Goal: Ask a question: Seek information or help from site administrators or community

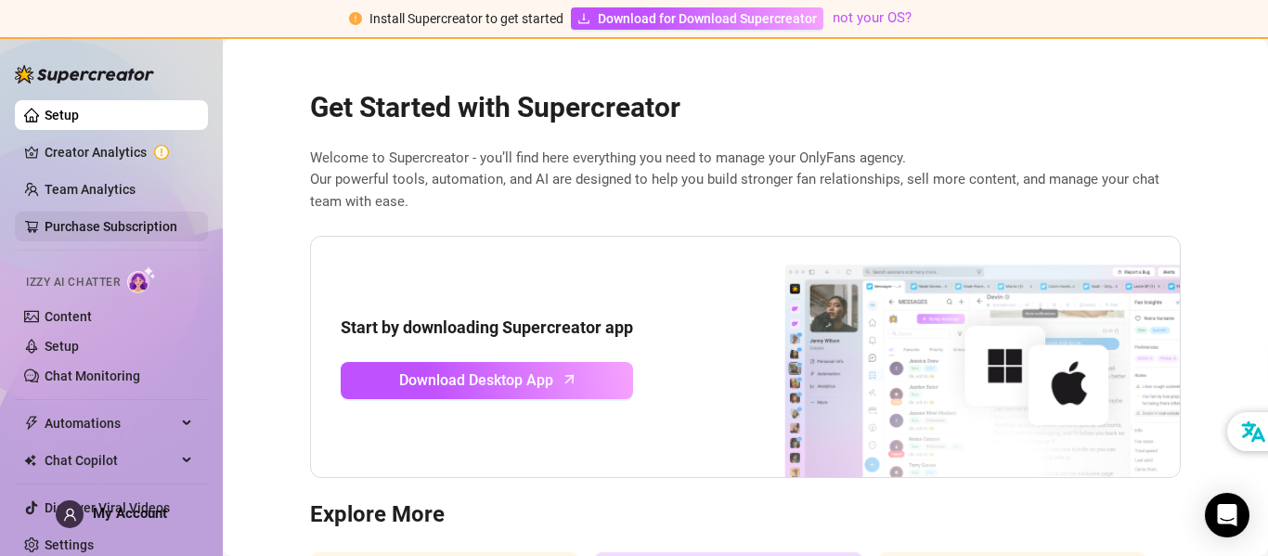
click at [136, 225] on link "Purchase Subscription" at bounding box center [111, 226] width 133 height 15
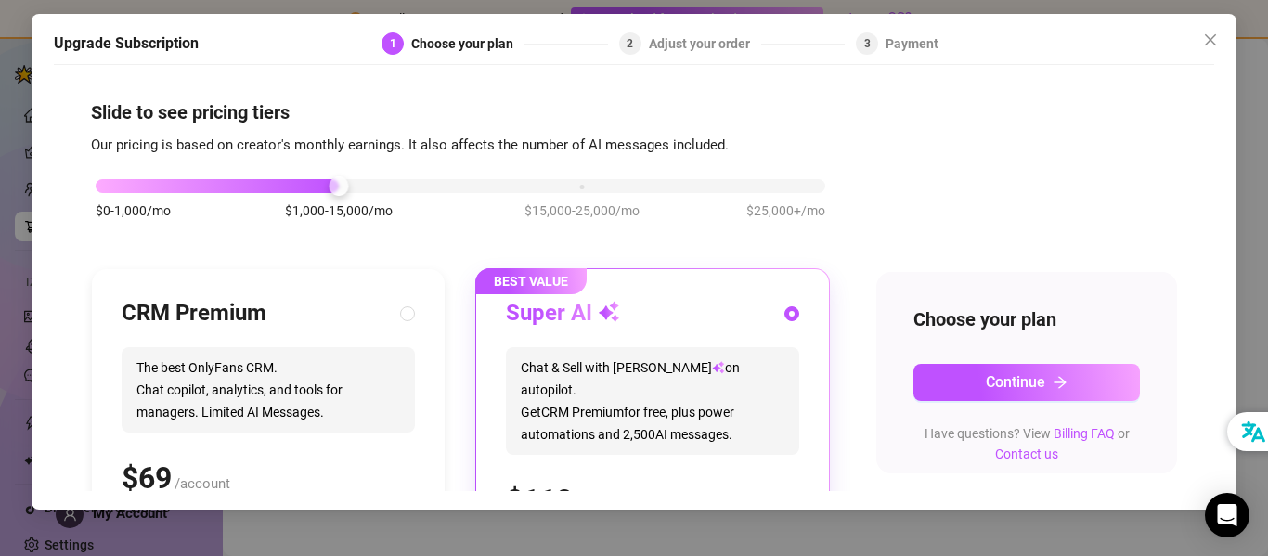
click at [572, 347] on span "Chat & Sell with Izzy on autopilot. Get CRM Premium for free, plus power automa…" at bounding box center [652, 401] width 293 height 108
click at [768, 319] on div "Super AI" at bounding box center [652, 314] width 293 height 30
click at [330, 315] on div "CRM Premium" at bounding box center [268, 314] width 293 height 30
radio input "true"
radio input "false"
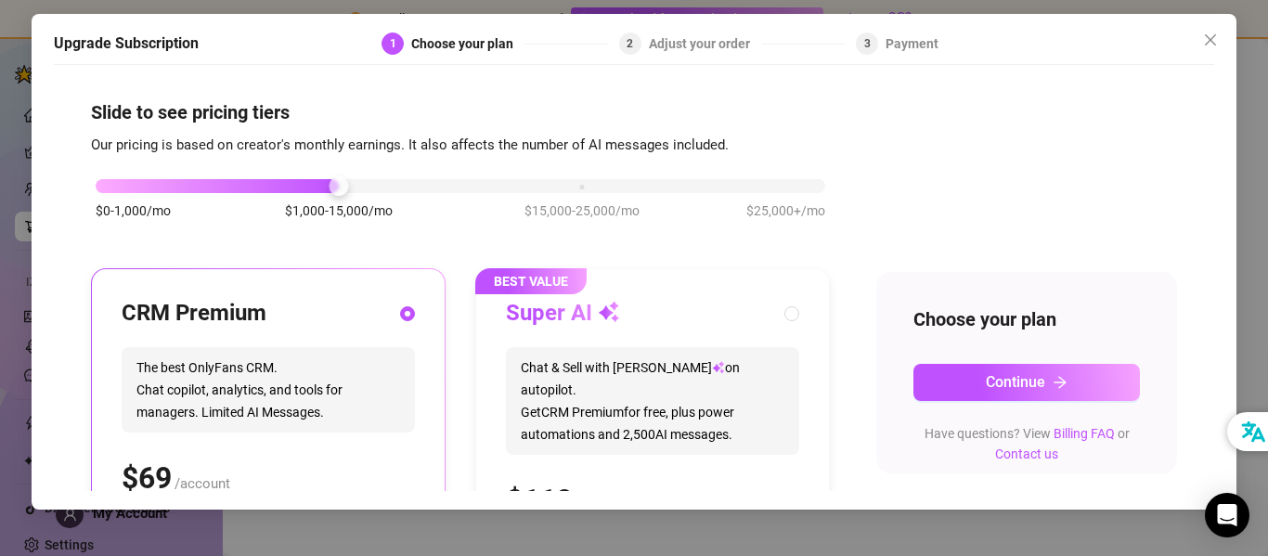
click at [692, 323] on div "Super AI" at bounding box center [652, 314] width 293 height 30
radio input "false"
radio input "true"
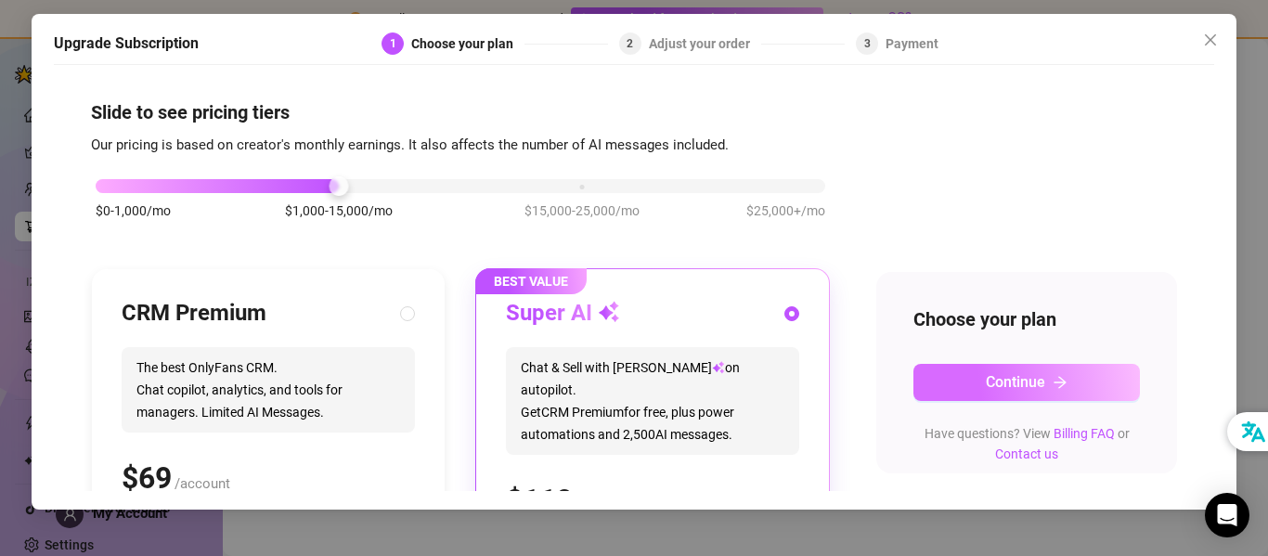
click at [974, 382] on button "Continue" at bounding box center [1026, 382] width 227 height 37
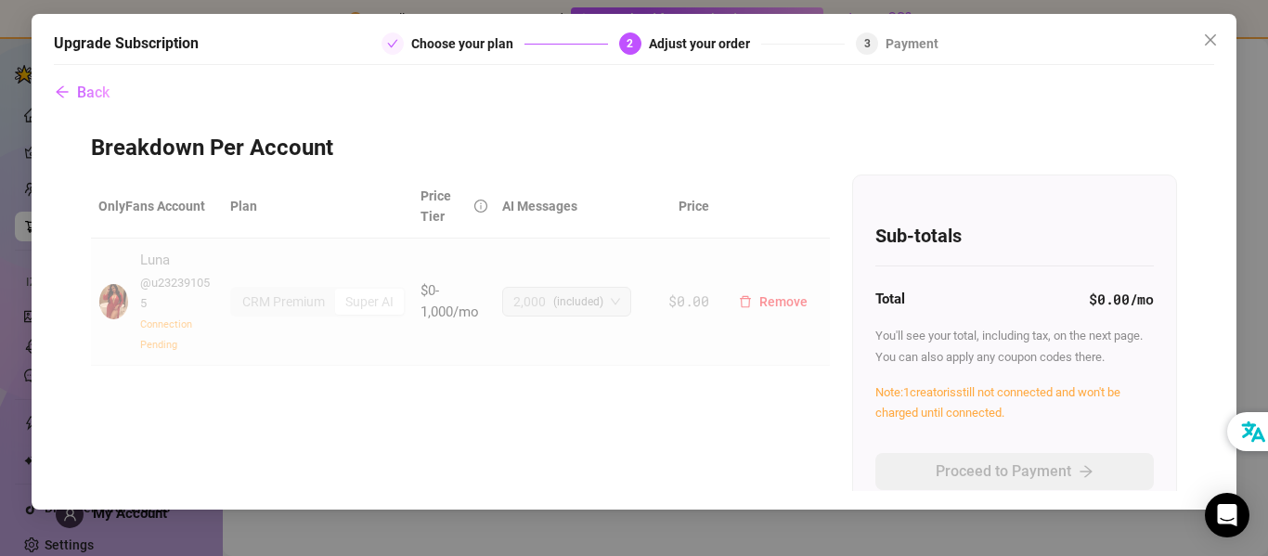
click at [162, 322] on span "Connection Pending" at bounding box center [166, 334] width 52 height 32
click at [1227, 513] on icon "Open Intercom Messenger" at bounding box center [1226, 515] width 21 height 24
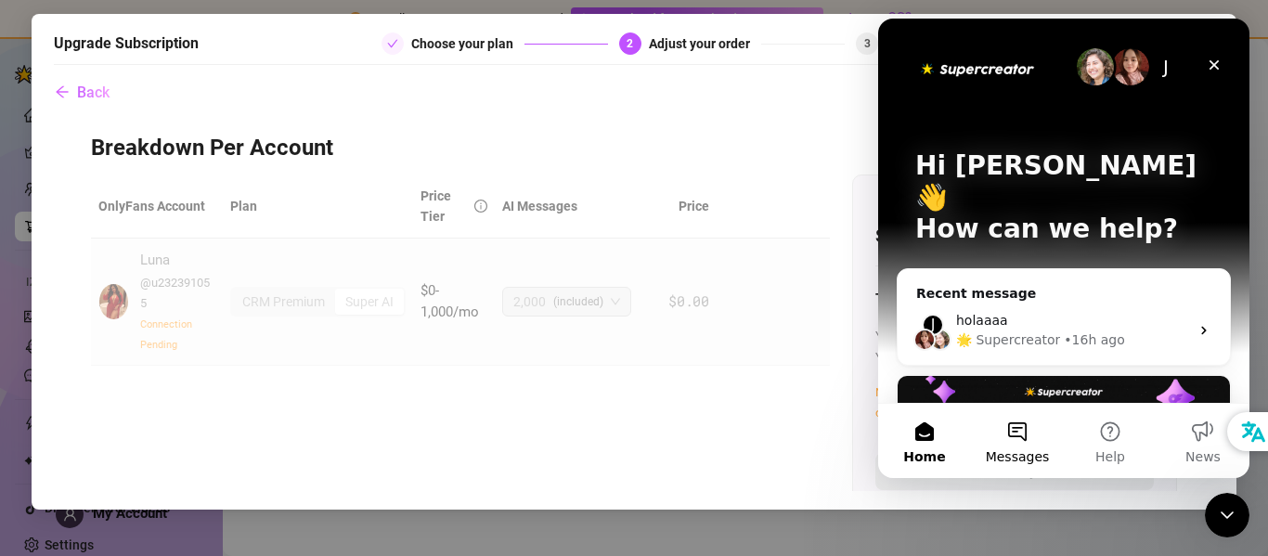
click at [1022, 435] on button "Messages" at bounding box center [1017, 441] width 93 height 74
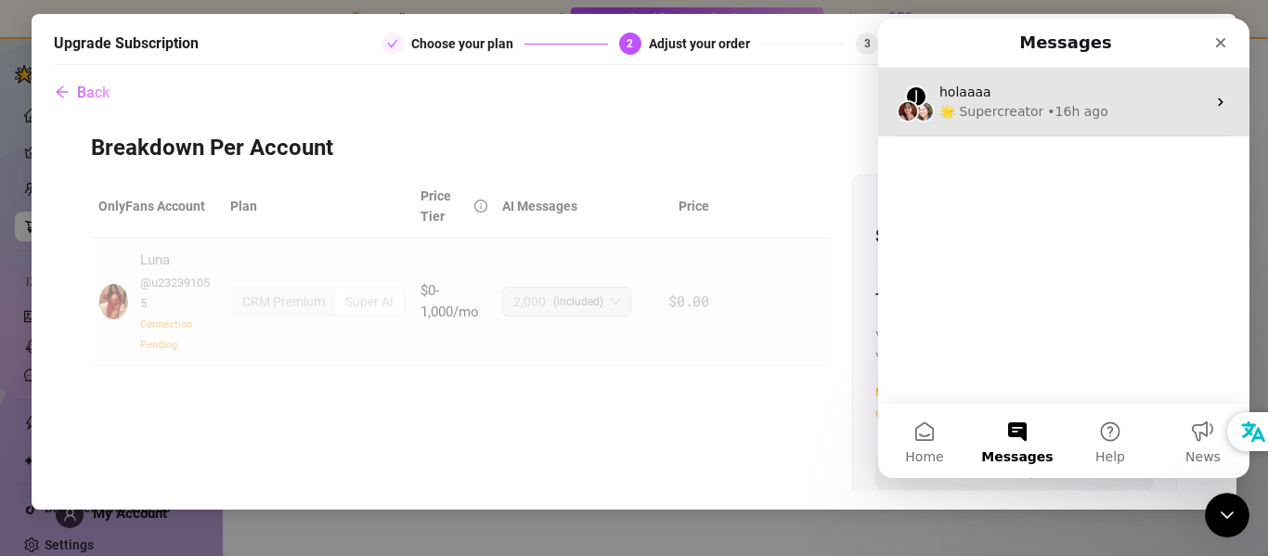
click at [1083, 111] on div "• 16h ago" at bounding box center [1077, 111] width 60 height 19
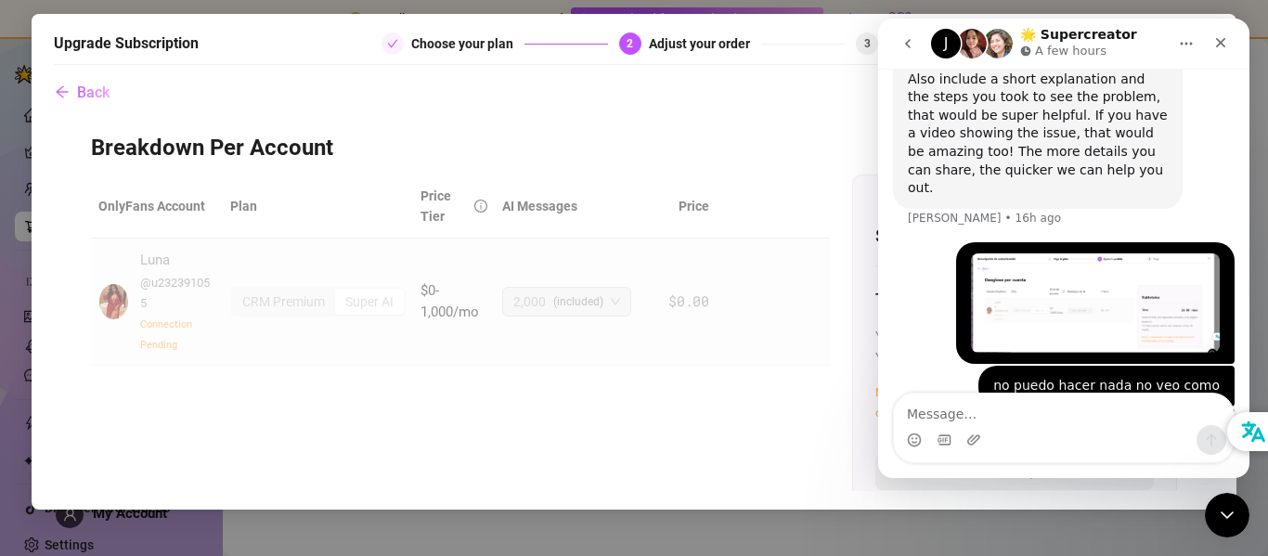
scroll to position [1105, 0]
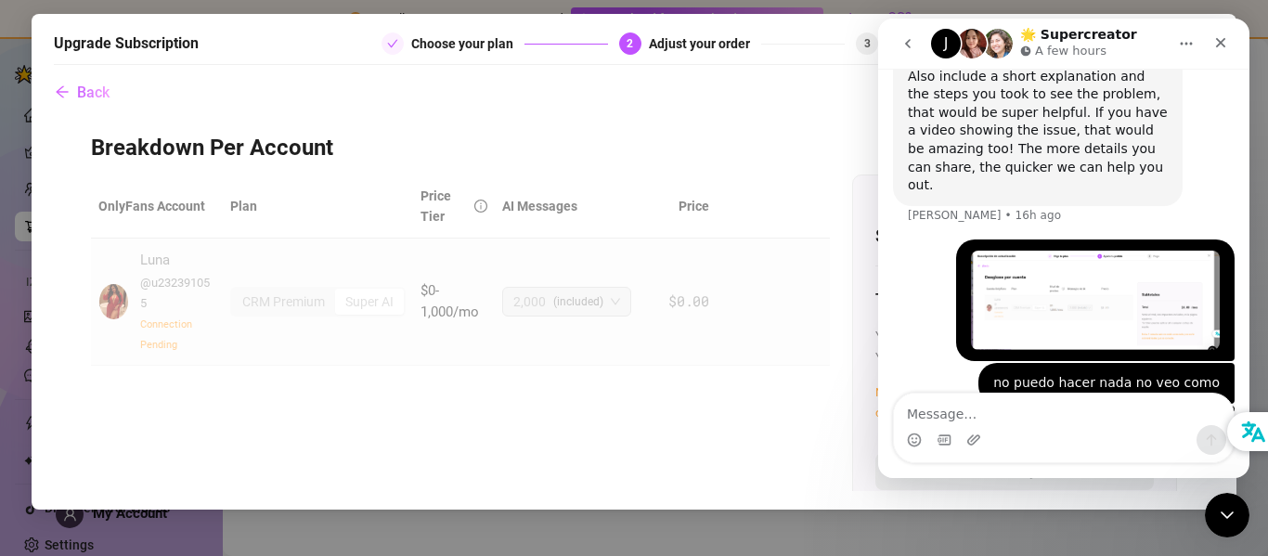
click at [975, 413] on textarea "Message…" at bounding box center [1064, 410] width 340 height 32
type textarea "hola"
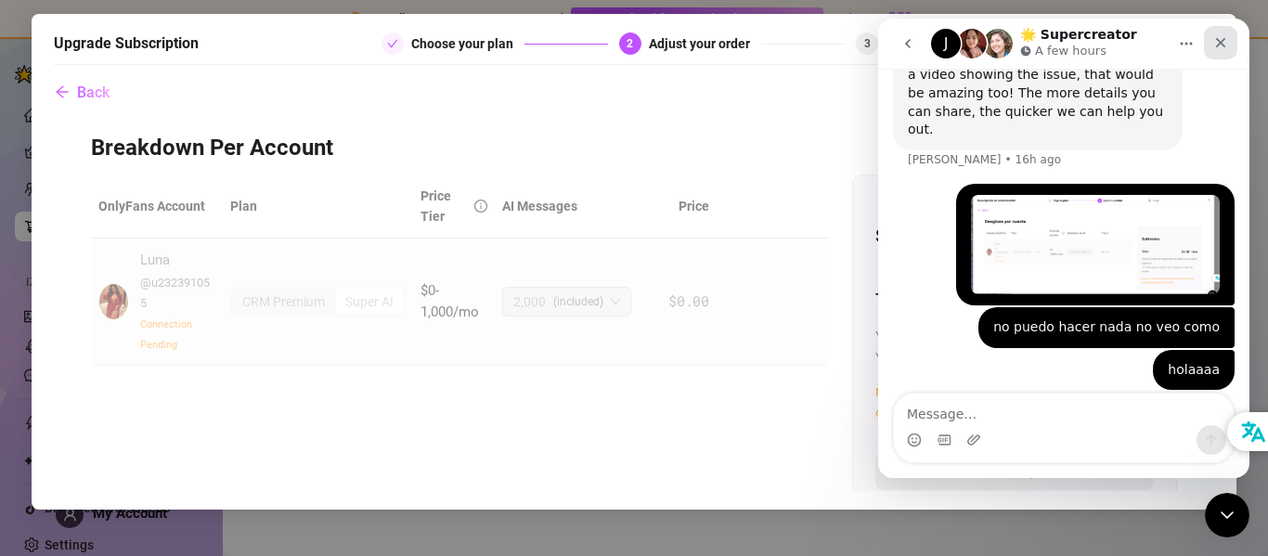
click at [1220, 45] on icon "Close" at bounding box center [1220, 42] width 15 height 15
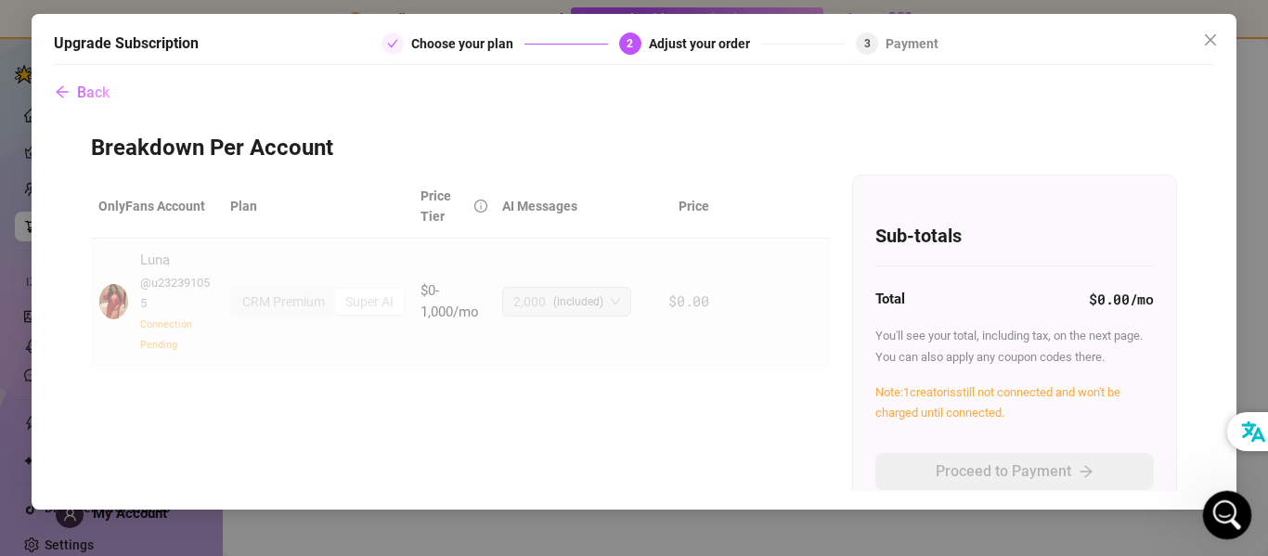
click at [1224, 519] on icon "Open Intercom Messenger" at bounding box center [1225, 513] width 31 height 31
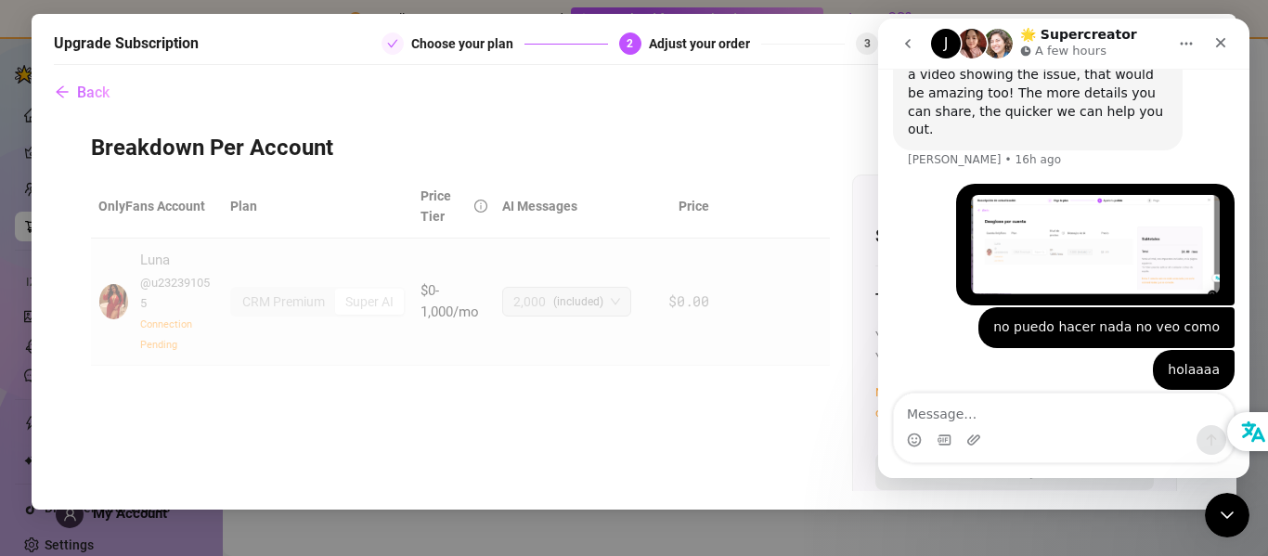
click at [952, 413] on textarea "Message…" at bounding box center [1064, 410] width 340 height 32
type textarea "nadie responde por aquí"
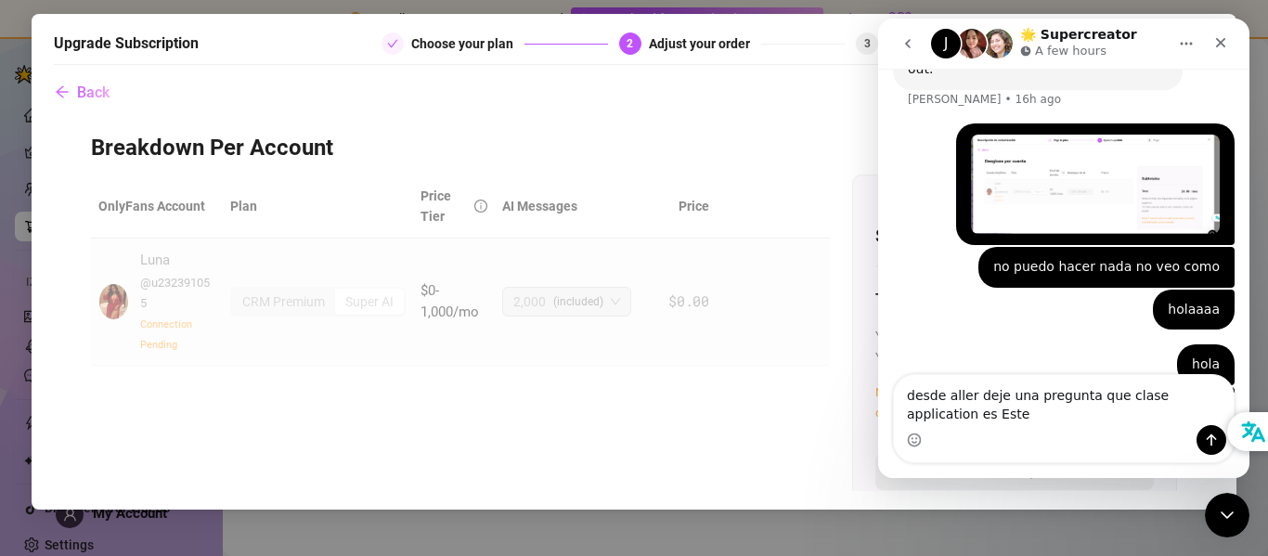
scroll to position [0, 0]
type textarea "desde aller deje una pregunta que clase application es Este que nadie responde …"
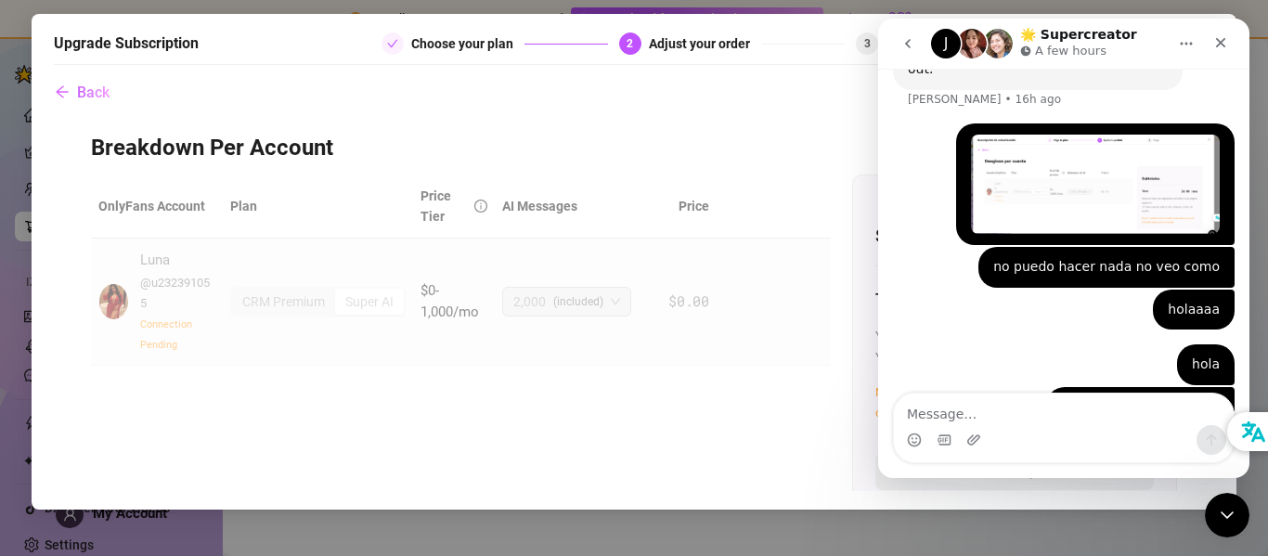
scroll to position [1281, 0]
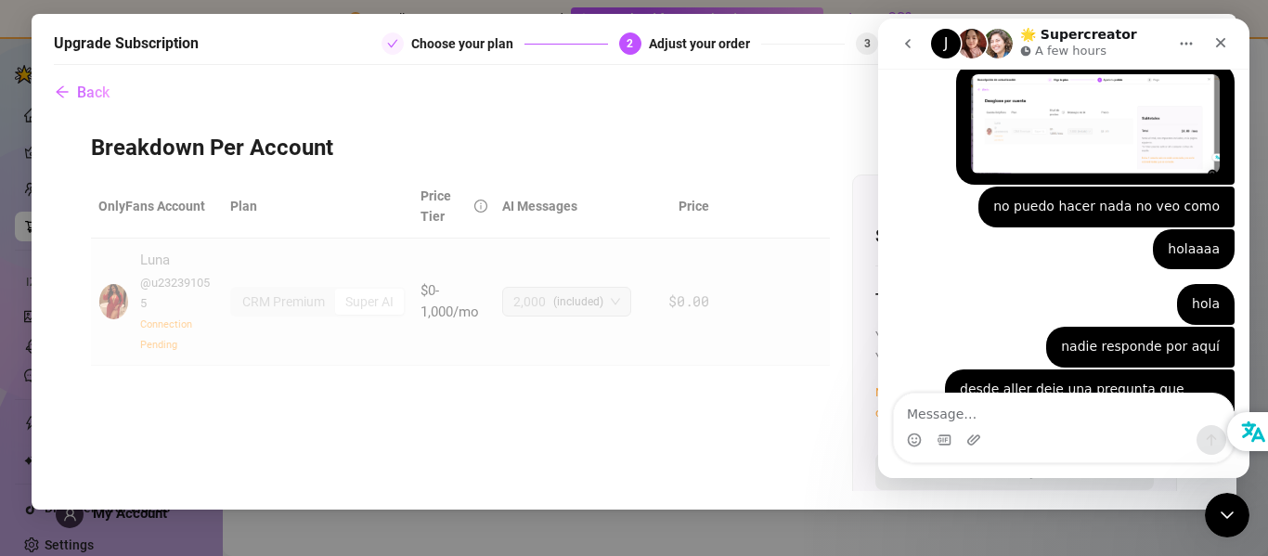
click at [972, 48] on img "Intercom messenger" at bounding box center [972, 44] width 30 height 30
click at [999, 44] on img "Intercom messenger" at bounding box center [998, 44] width 30 height 30
click at [1189, 41] on icon "Home" at bounding box center [1186, 43] width 15 height 15
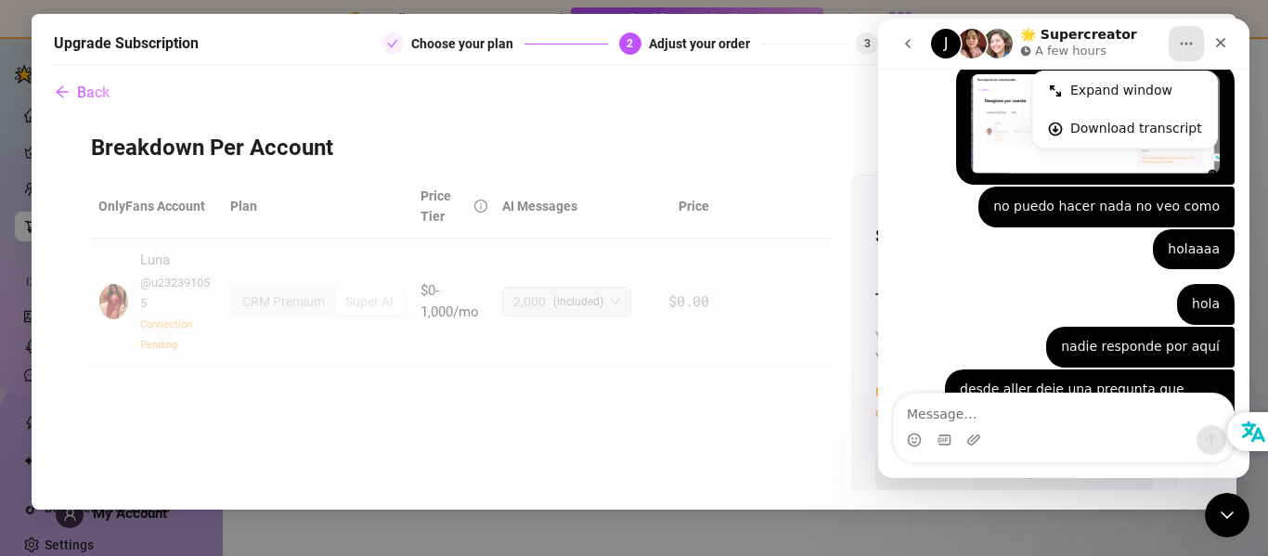
click at [936, 229] on div "holaaaa LunaLoveXO • 16h ago" at bounding box center [1064, 257] width 342 height 56
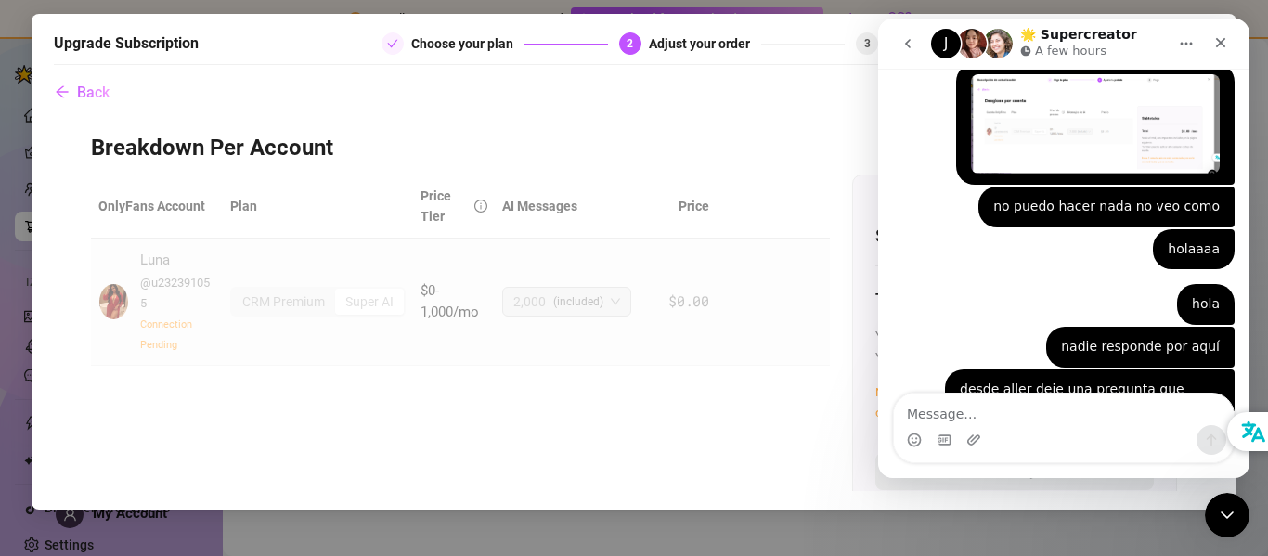
click at [1187, 45] on icon "Home" at bounding box center [1186, 43] width 15 height 15
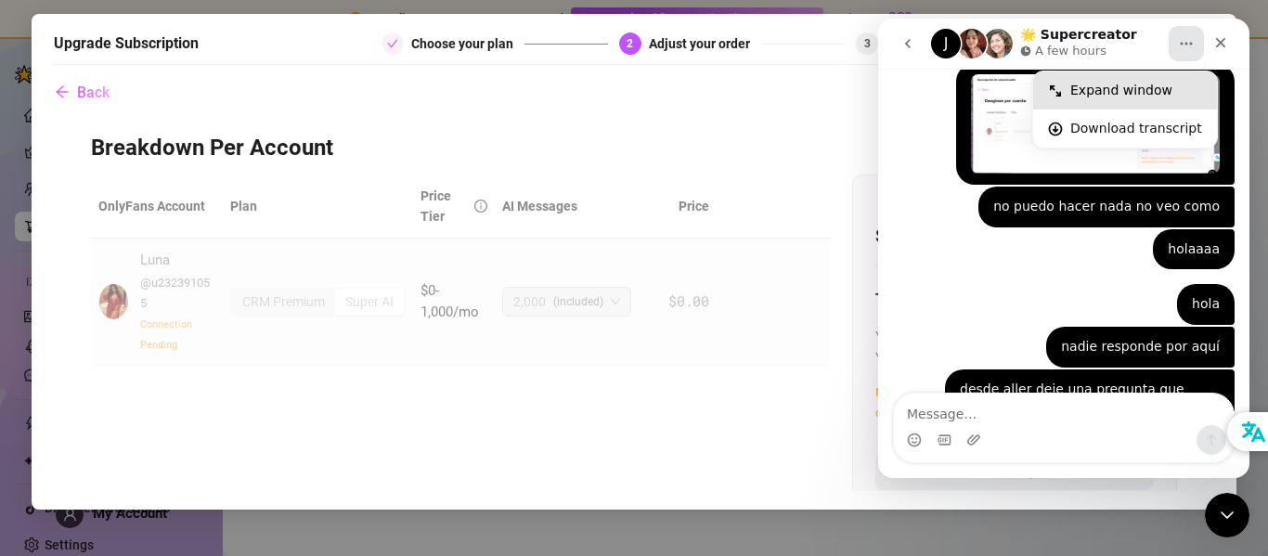
click at [1079, 89] on div "Expand window" at bounding box center [1136, 90] width 132 height 19
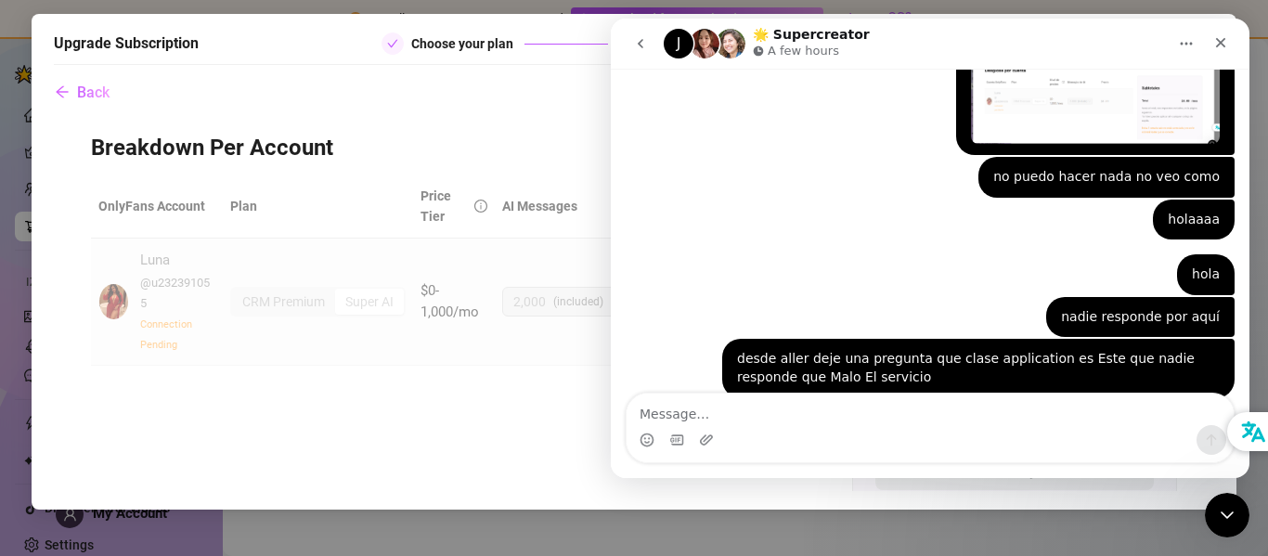
scroll to position [988, 0]
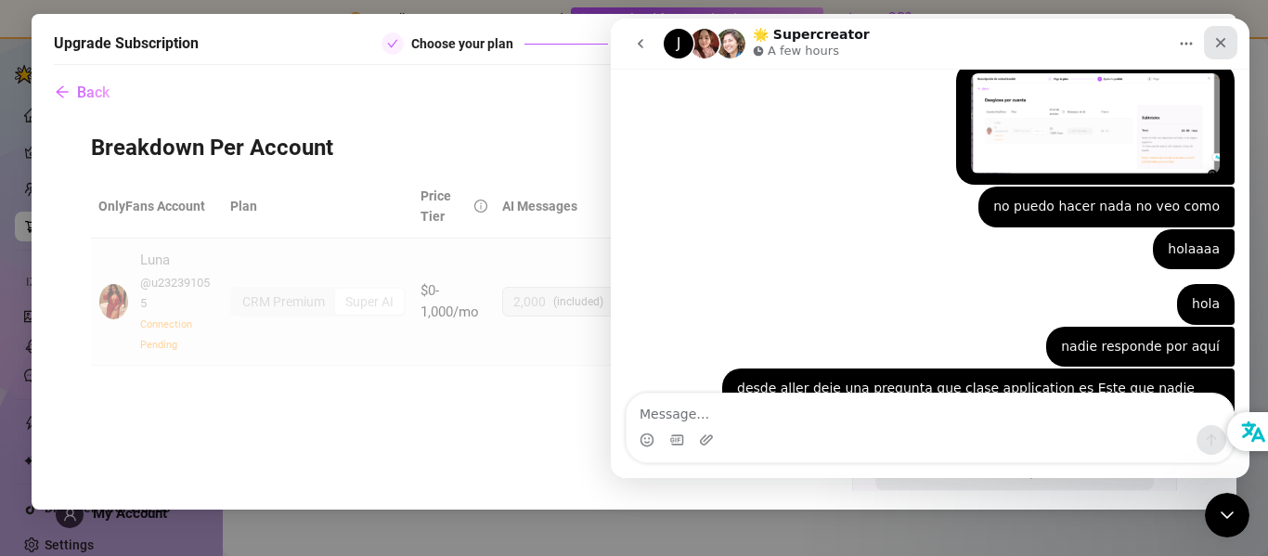
click at [1227, 43] on icon "Close" at bounding box center [1220, 42] width 15 height 15
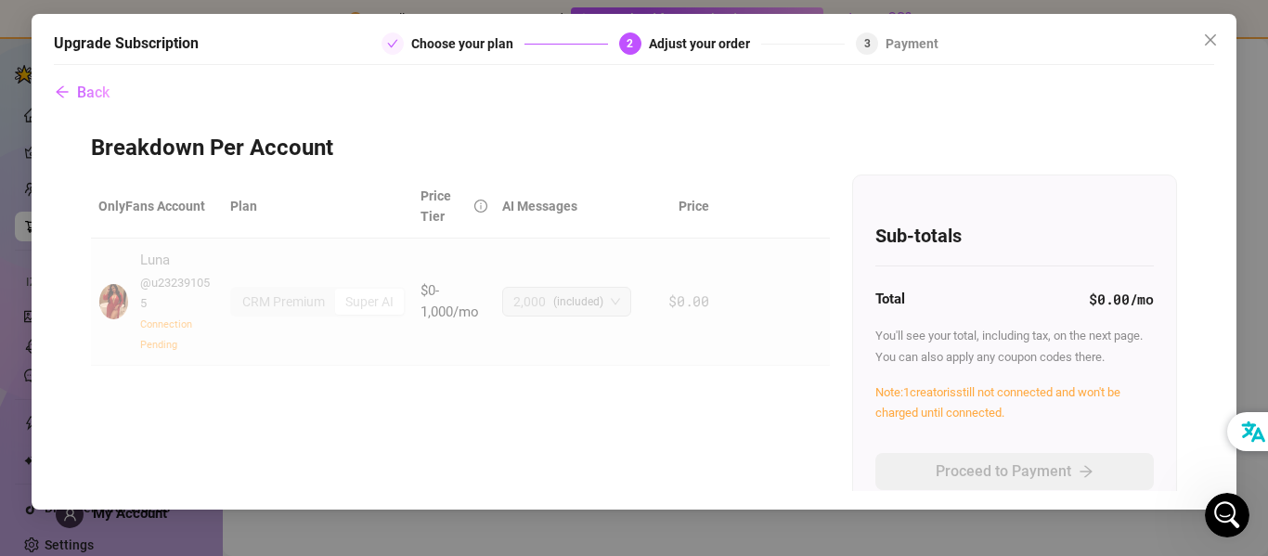
click at [981, 289] on div "Total $0.00 /mo" at bounding box center [1014, 300] width 278 height 22
click at [950, 235] on h4 "Sub-totals" at bounding box center [1014, 236] width 278 height 26
click at [925, 228] on h4 "Sub-totals" at bounding box center [1014, 236] width 278 height 26
click at [205, 303] on div "Luna @ u232391055 Connection Pending" at bounding box center [177, 302] width 74 height 104
click at [64, 97] on icon "arrow-left" at bounding box center [62, 91] width 15 height 15
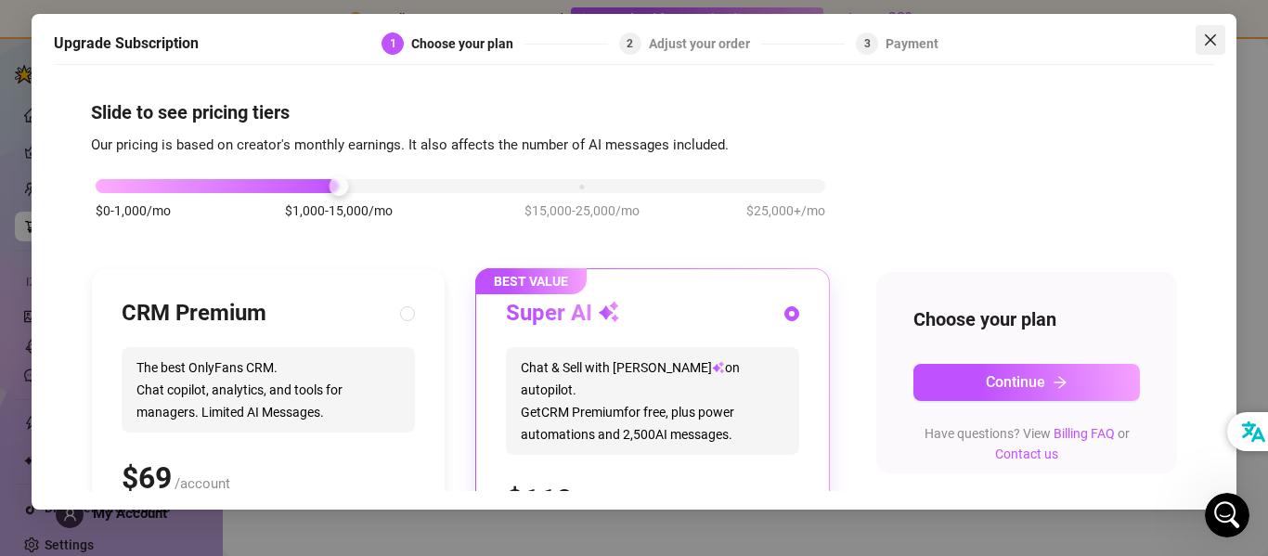
click at [1217, 44] on icon "close" at bounding box center [1210, 39] width 15 height 15
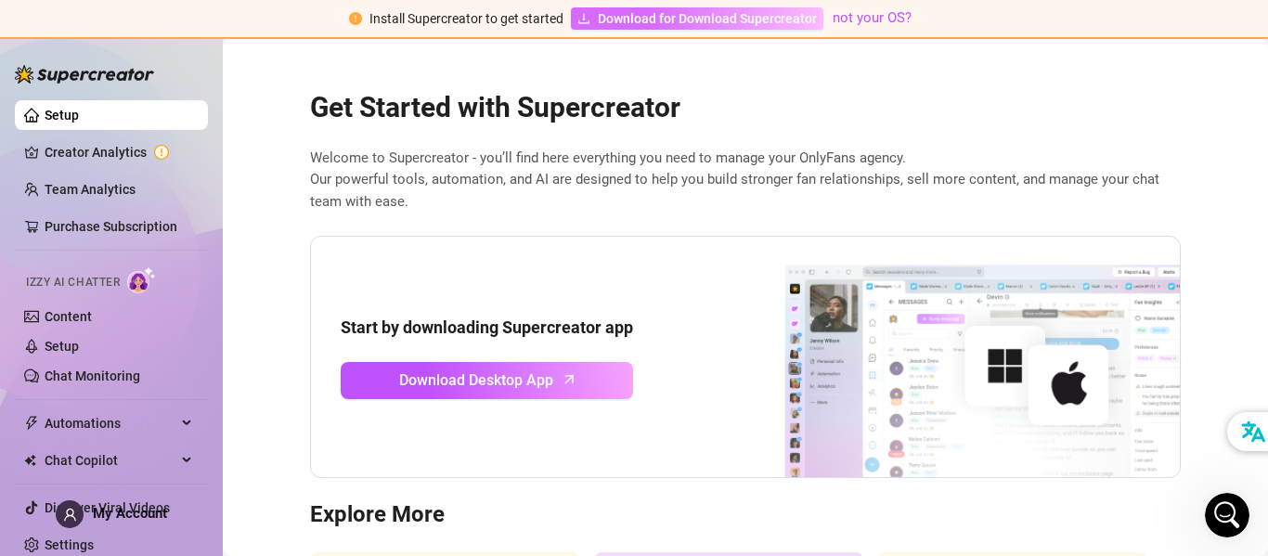
click at [642, 18] on span "Download for Download Supercreator" at bounding box center [707, 18] width 219 height 20
click at [761, 17] on span "Download for Download Supercreator" at bounding box center [707, 18] width 219 height 20
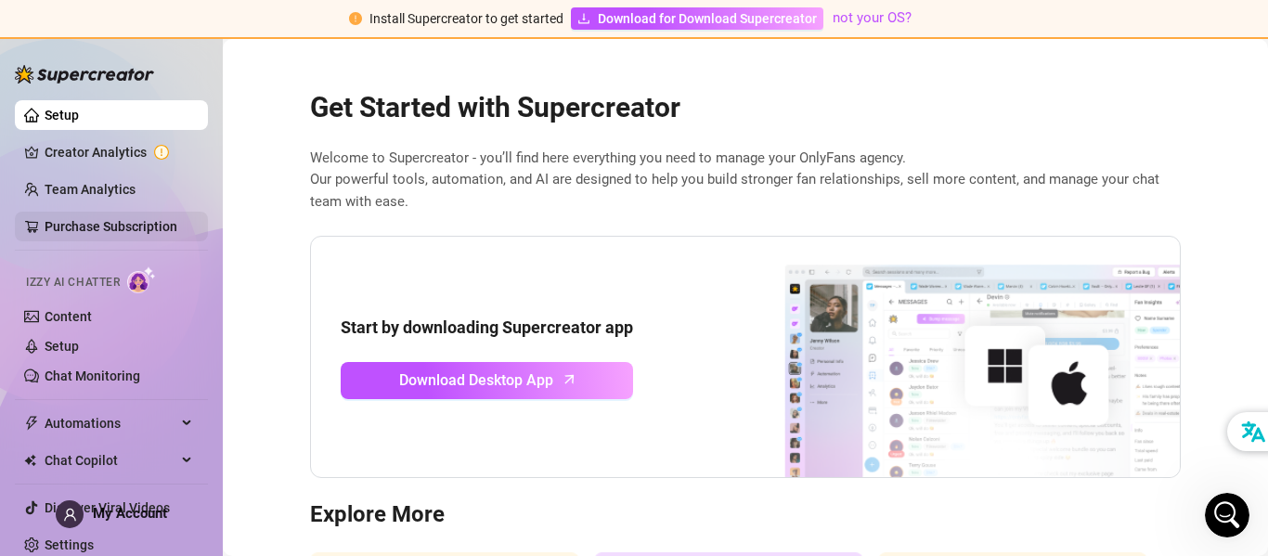
click at [82, 226] on link "Purchase Subscription" at bounding box center [111, 226] width 133 height 15
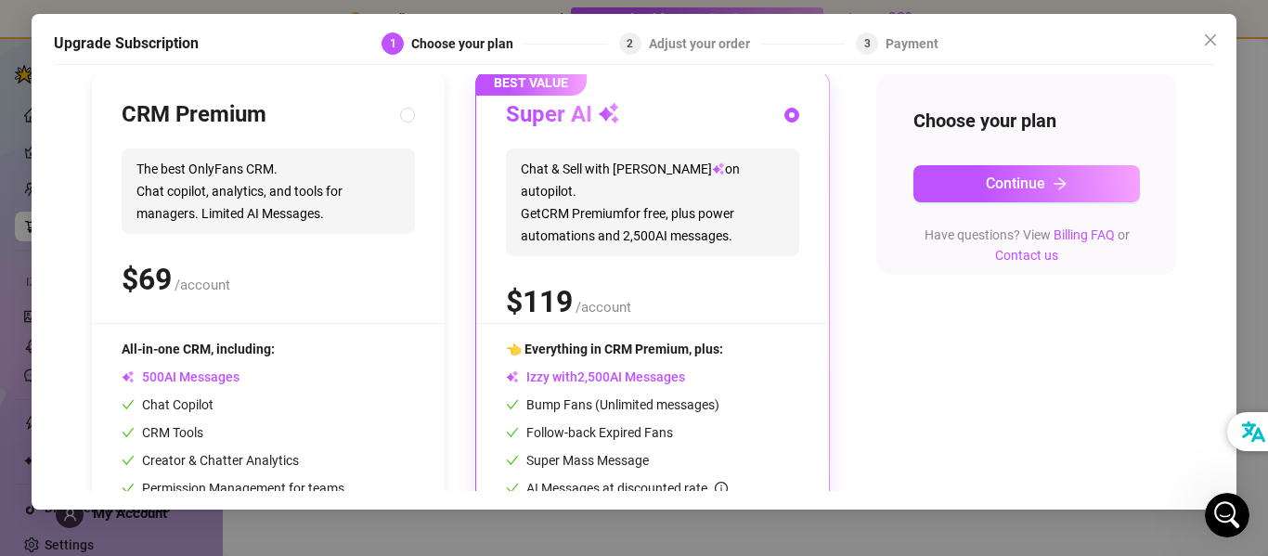
scroll to position [202, 0]
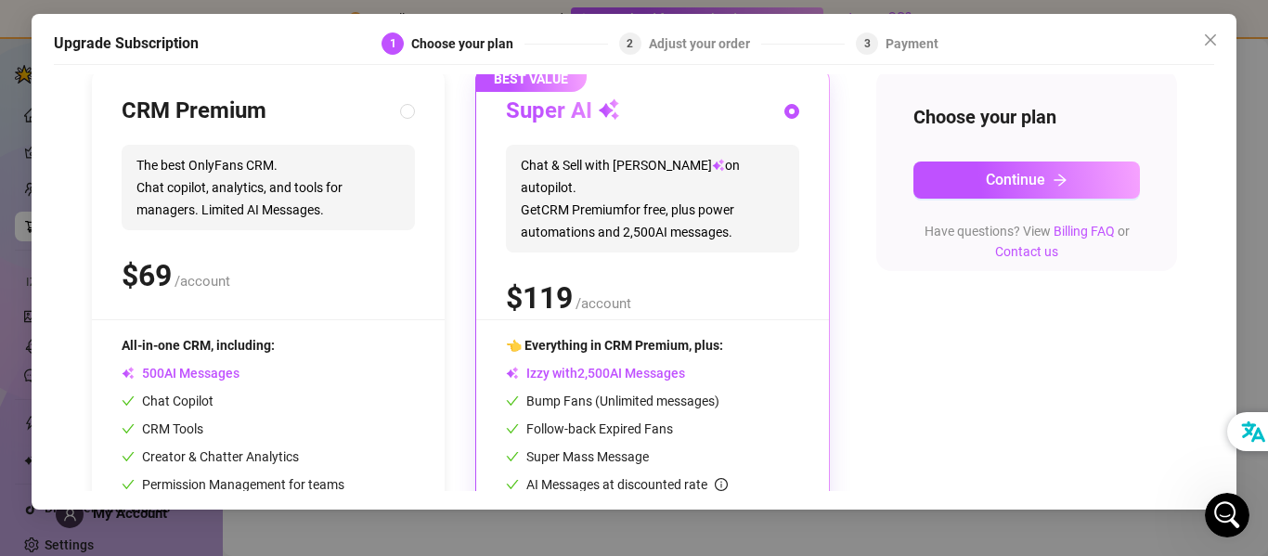
click at [795, 118] on input "radio" at bounding box center [792, 113] width 7 height 12
click at [789, 116] on input "radio" at bounding box center [792, 113] width 7 height 12
click at [408, 126] on div "CRM Premium The best OnlyFans CRM. Chat copilot, analytics, and tools for manag…" at bounding box center [268, 208] width 293 height 223
radio input "true"
click at [789, 111] on input "radio" at bounding box center [792, 113] width 7 height 12
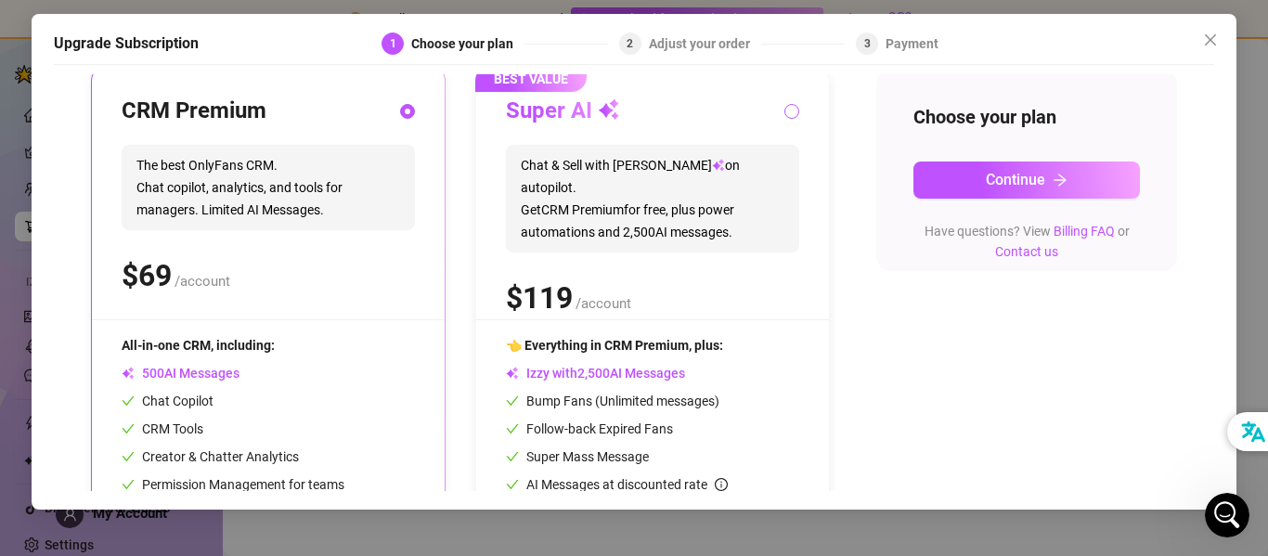
radio input "true"
radio input "false"
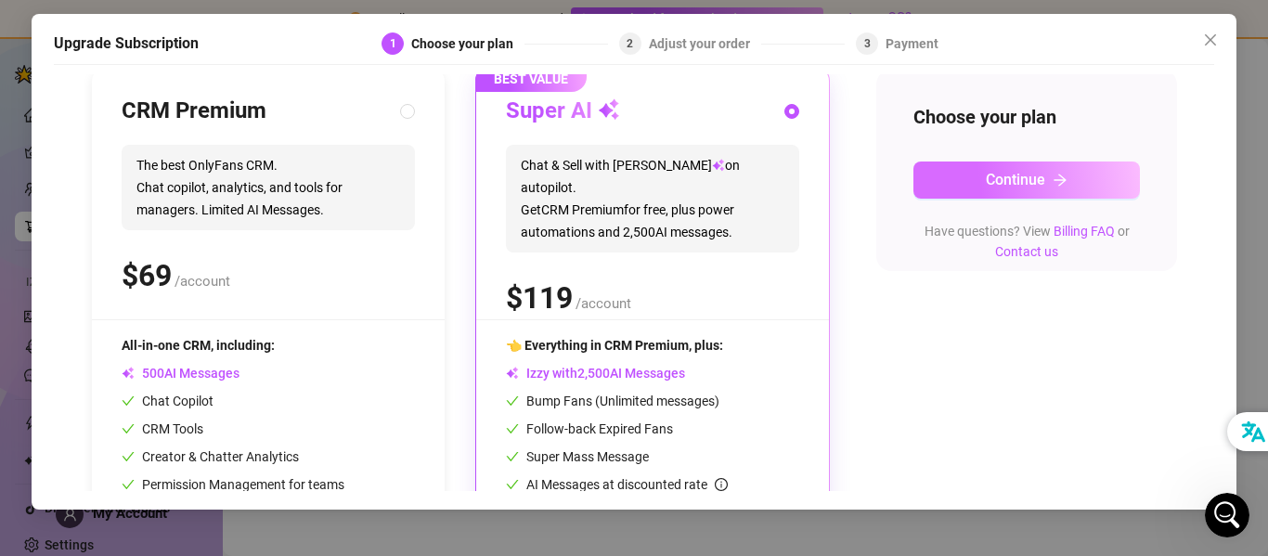
click at [1031, 173] on span "Continue" at bounding box center [1015, 180] width 59 height 18
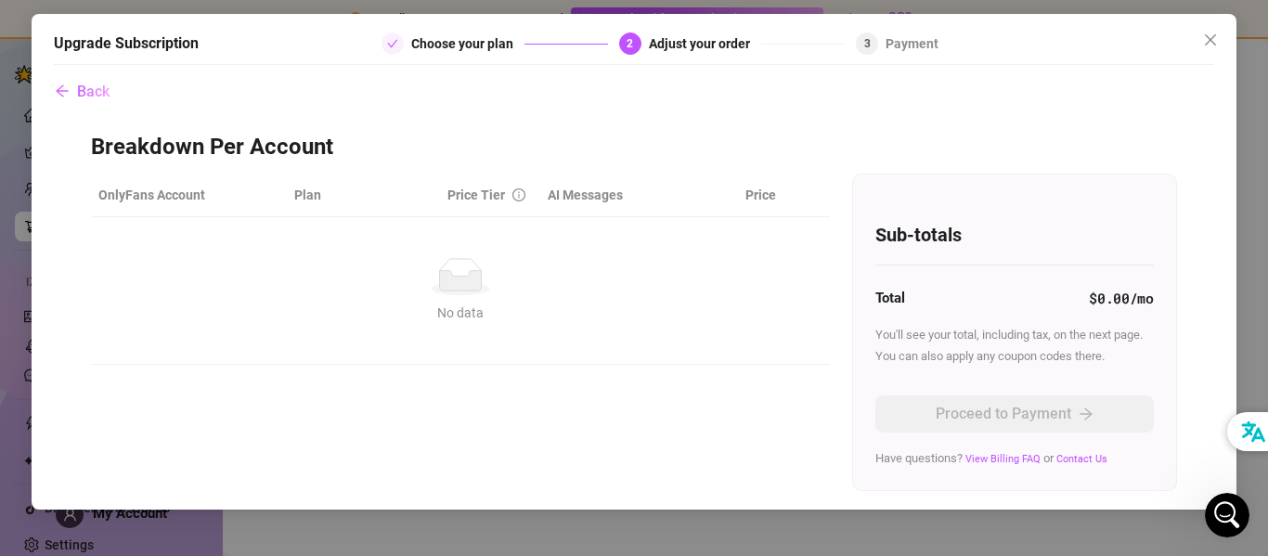
scroll to position [0, 0]
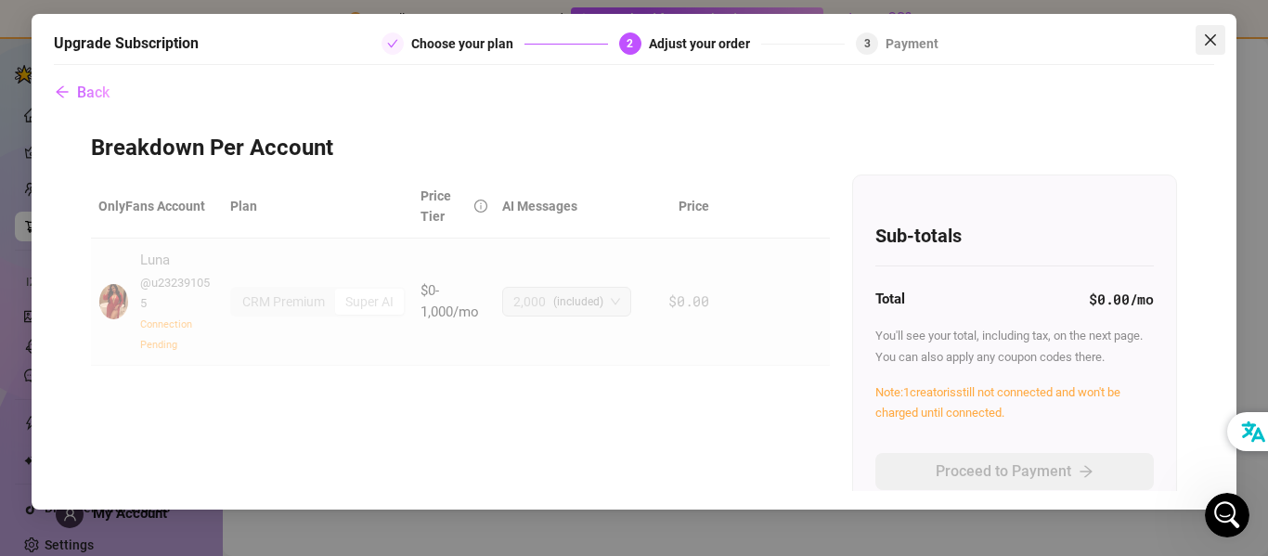
click at [1210, 36] on icon "close" at bounding box center [1210, 39] width 15 height 15
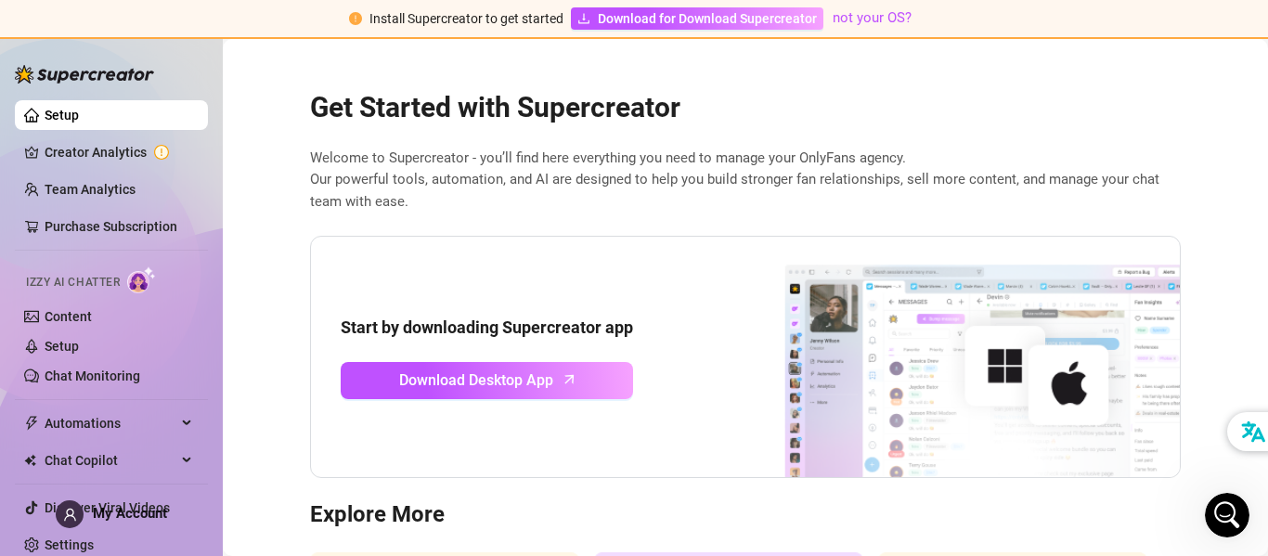
click at [79, 113] on link "Setup" at bounding box center [62, 115] width 34 height 15
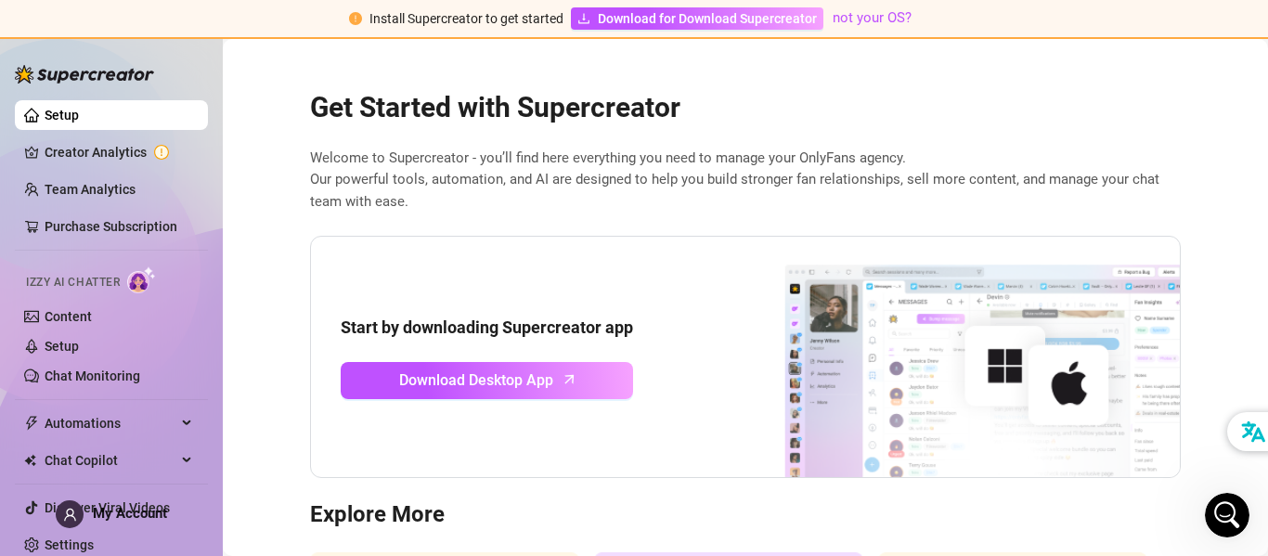
click at [79, 113] on link "Setup" at bounding box center [62, 115] width 34 height 15
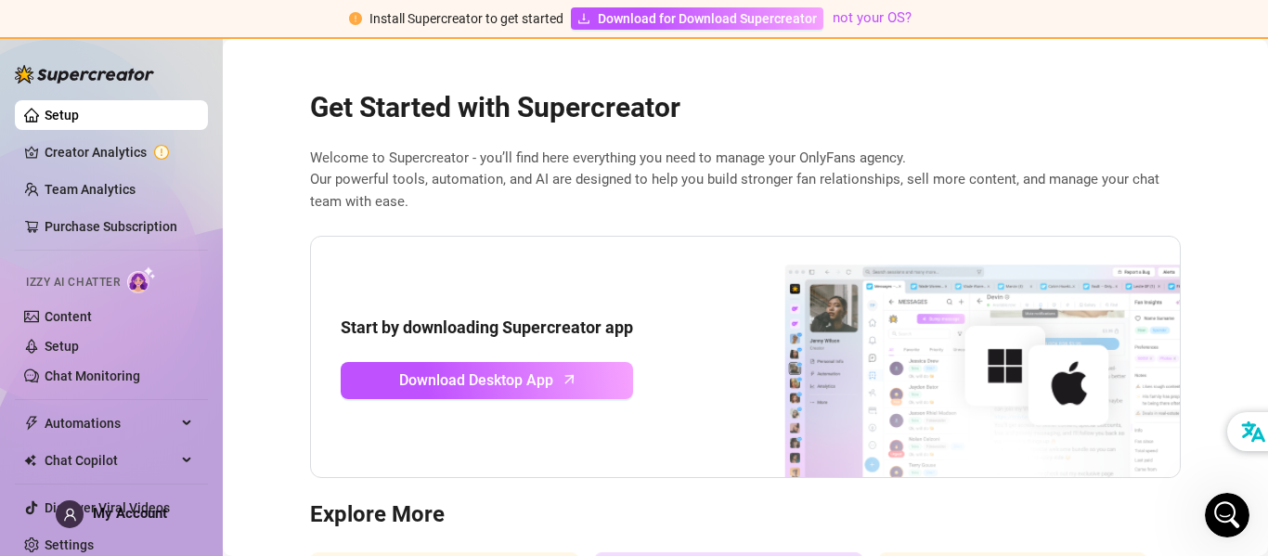
click at [79, 113] on link "Setup" at bounding box center [62, 115] width 34 height 15
click at [99, 152] on link "Creator Analytics" at bounding box center [119, 152] width 149 height 30
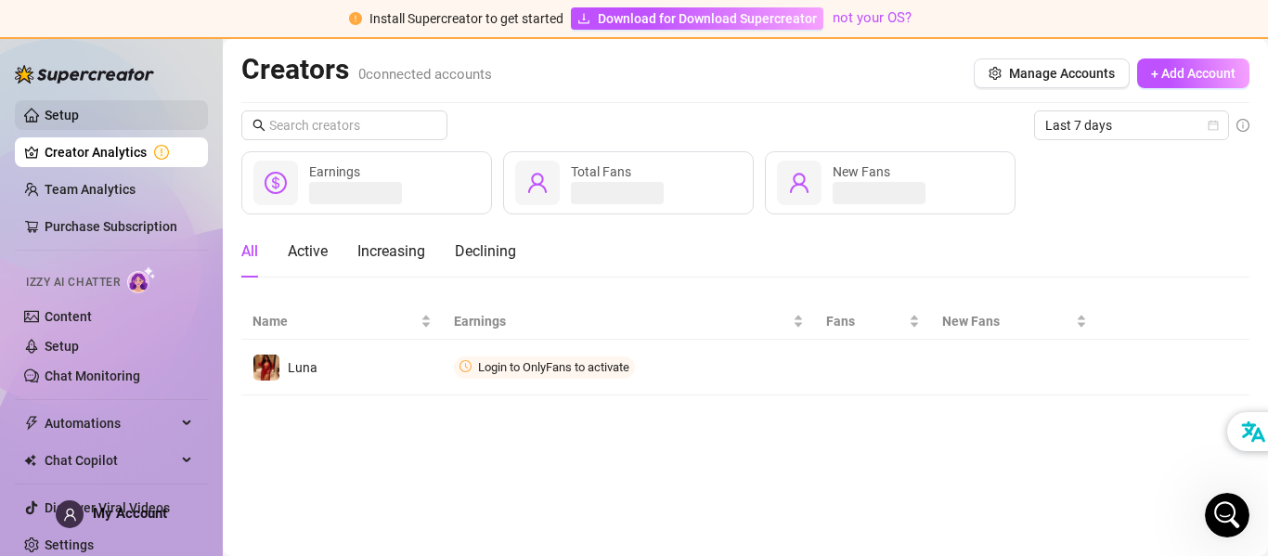
click at [79, 111] on link "Setup" at bounding box center [62, 115] width 34 height 15
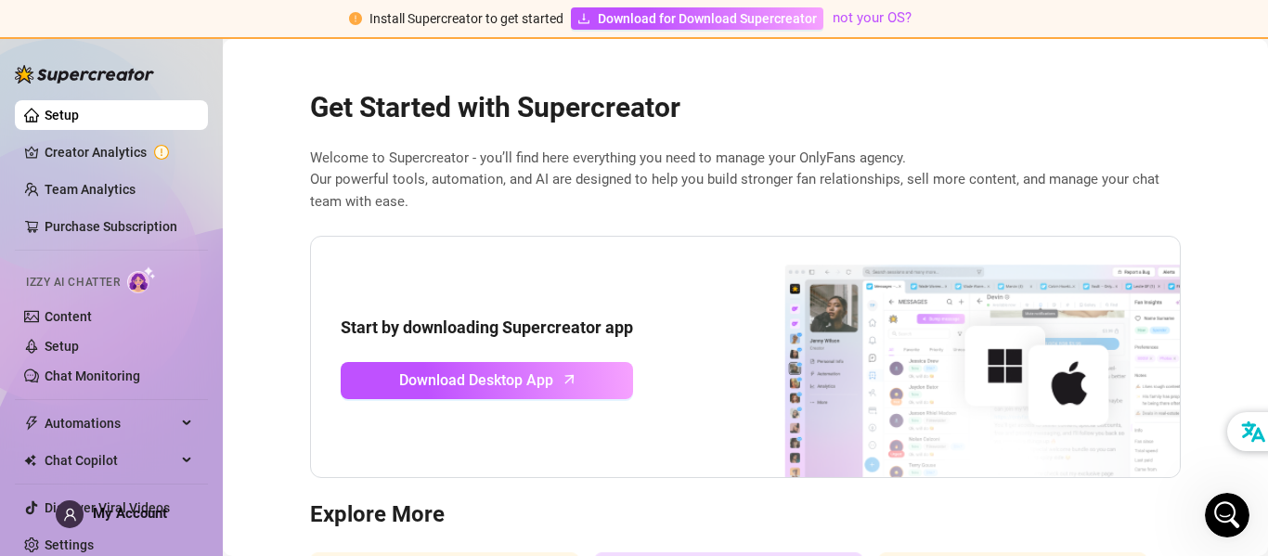
click at [79, 115] on link "Setup" at bounding box center [62, 115] width 34 height 15
click at [46, 547] on link "Settings" at bounding box center [69, 544] width 49 height 15
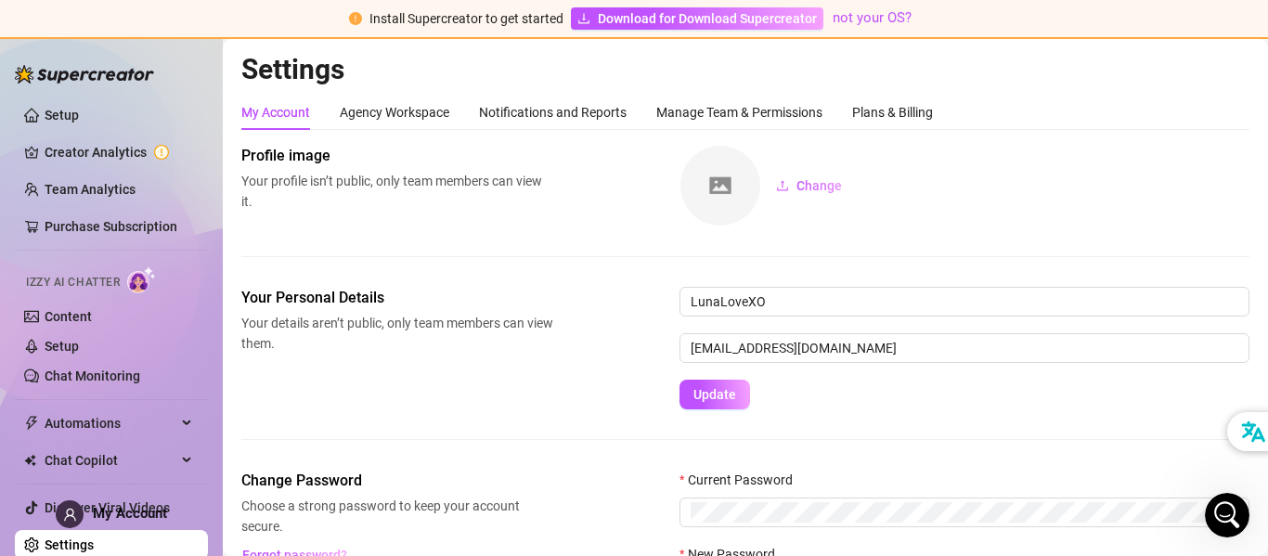
click at [1154, 204] on div "Change" at bounding box center [965, 186] width 570 height 82
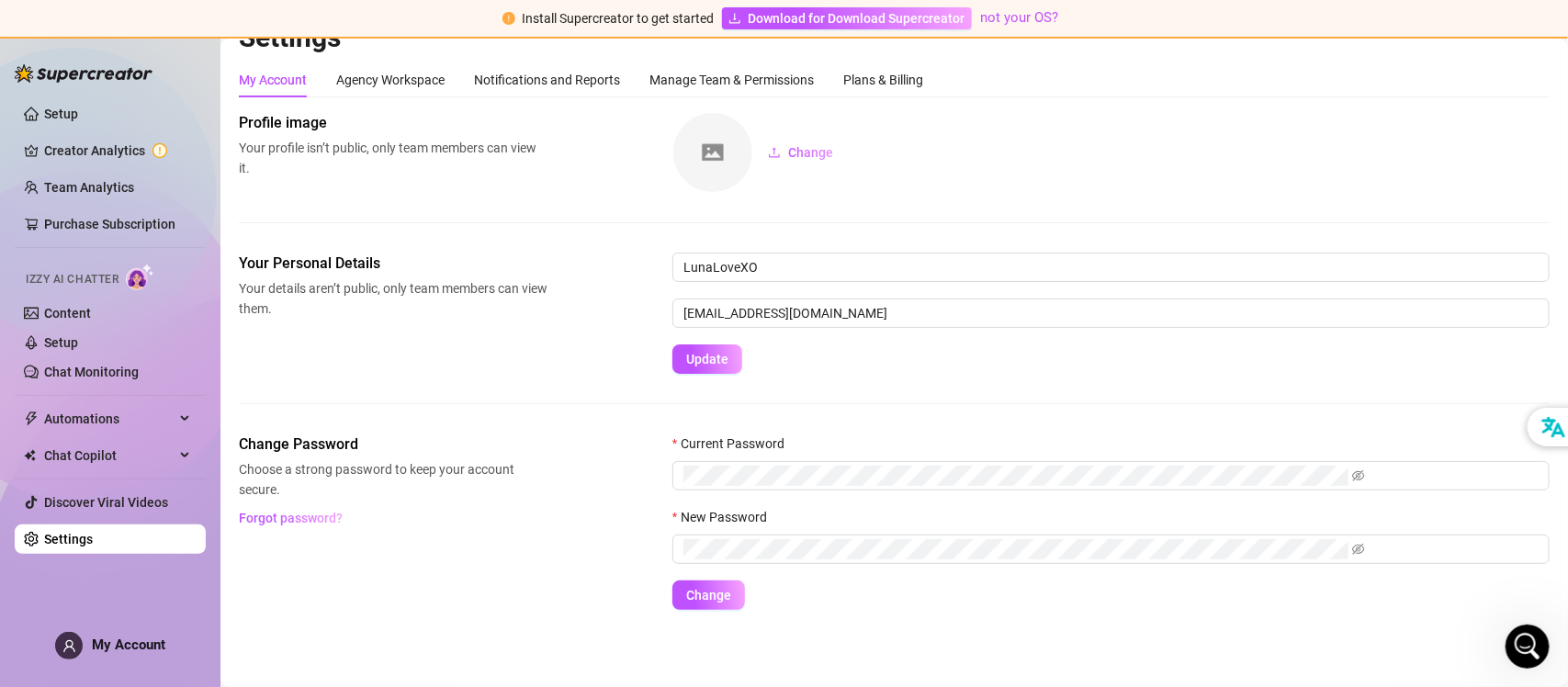
scroll to position [839, 0]
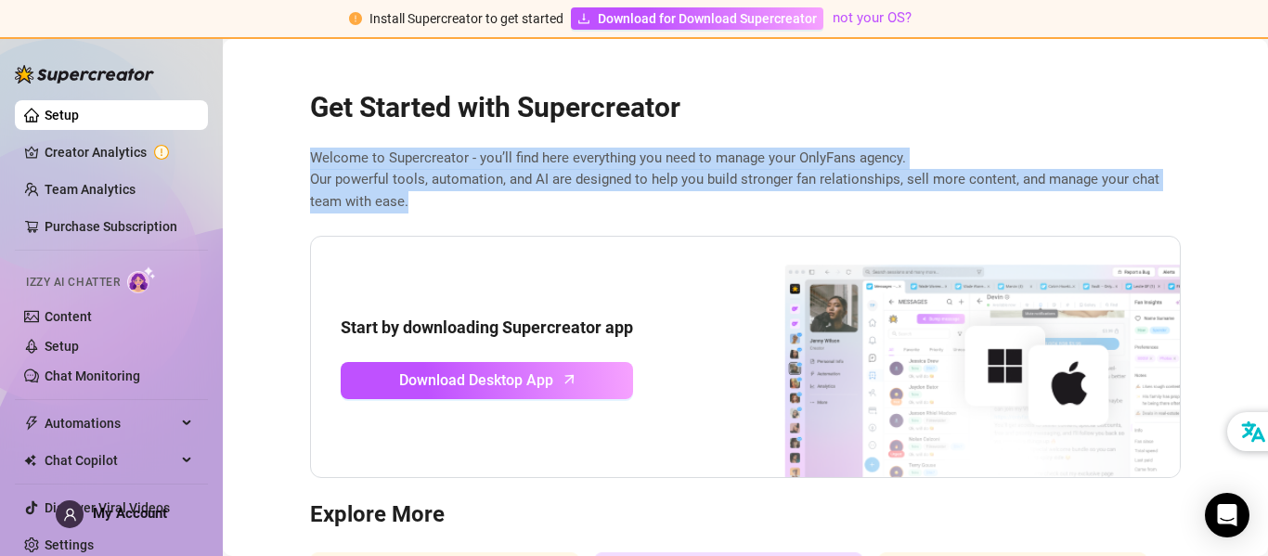
drag, startPoint x: 312, startPoint y: 154, endPoint x: 424, endPoint y: 208, distance: 124.6
click at [424, 208] on span "Welcome to Supercreator - you’ll find here everything you need to manage your O…" at bounding box center [745, 181] width 871 height 66
click at [412, 211] on div at bounding box center [412, 211] width 0 height 0
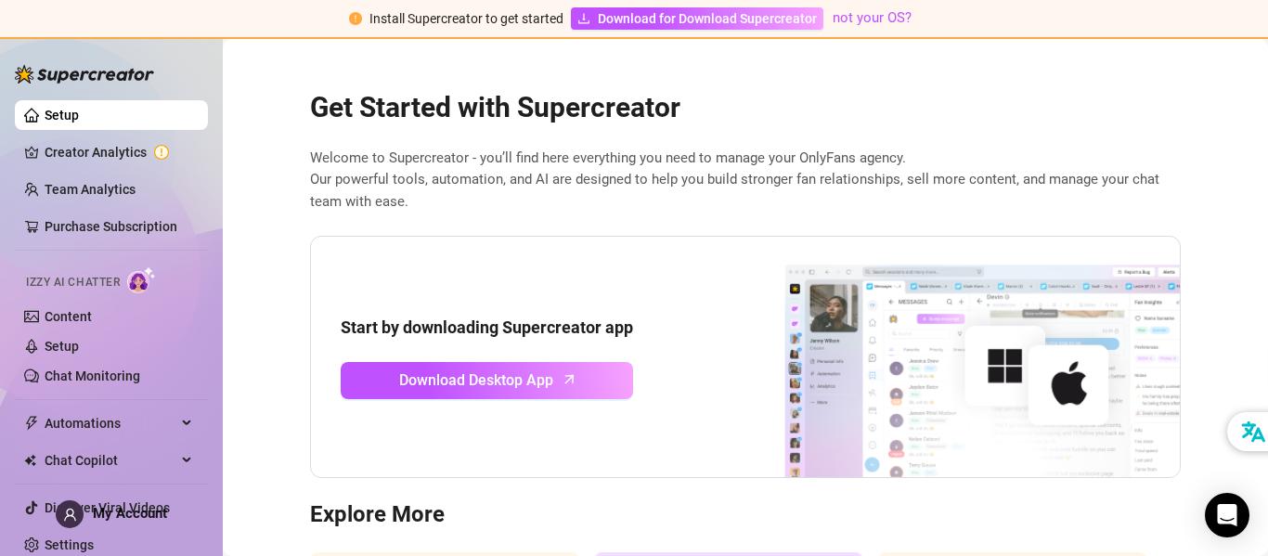
click at [434, 239] on div "Start by downloading Supercreator app Download Desktop App" at bounding box center [745, 357] width 871 height 243
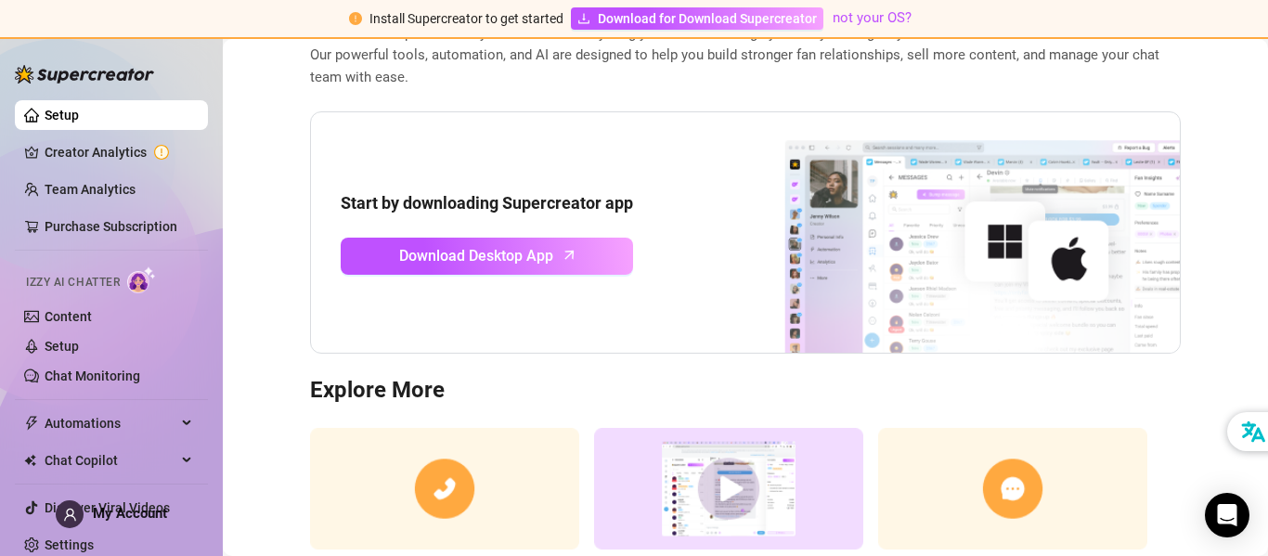
scroll to position [249, 0]
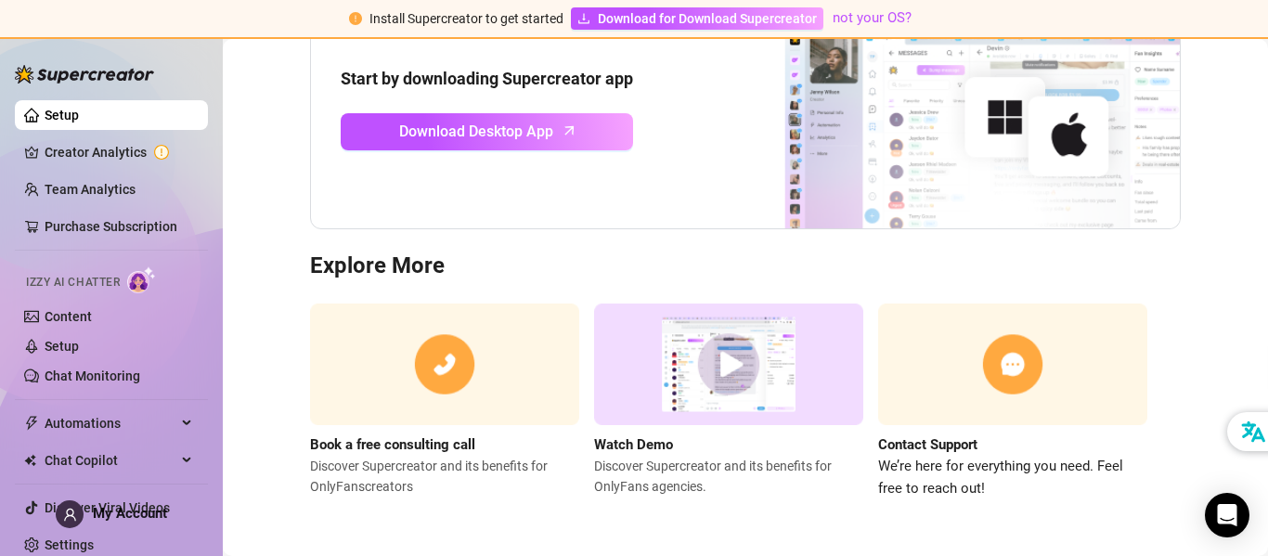
click at [931, 467] on span "We’re here for everything you need. Feel free to reach out!" at bounding box center [1012, 478] width 269 height 44
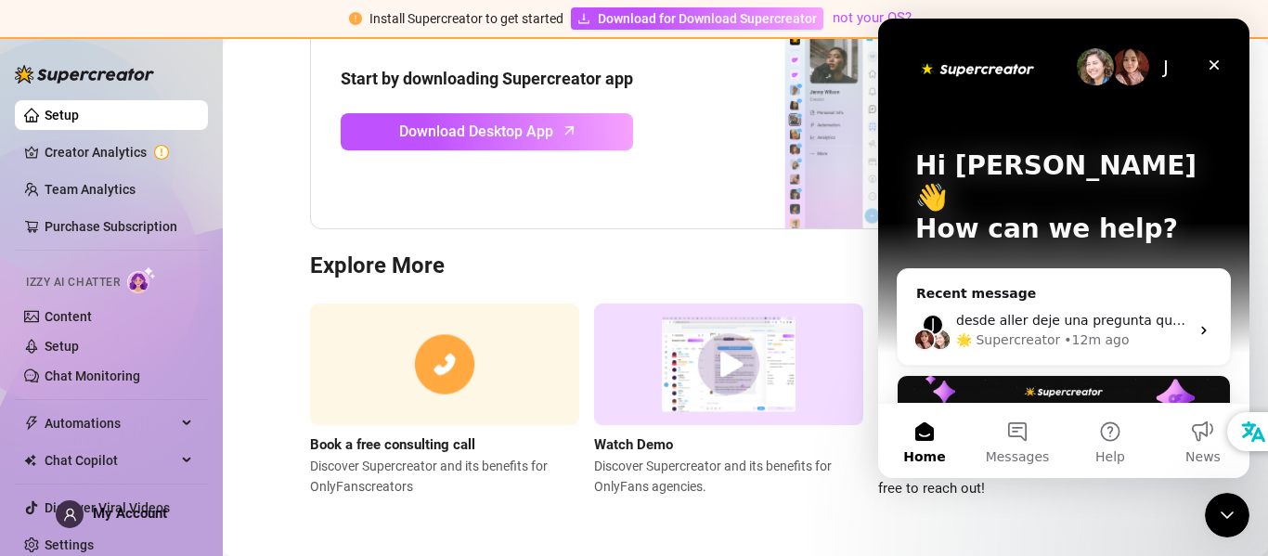
scroll to position [0, 0]
click at [1011, 447] on button "Messages" at bounding box center [1017, 441] width 93 height 74
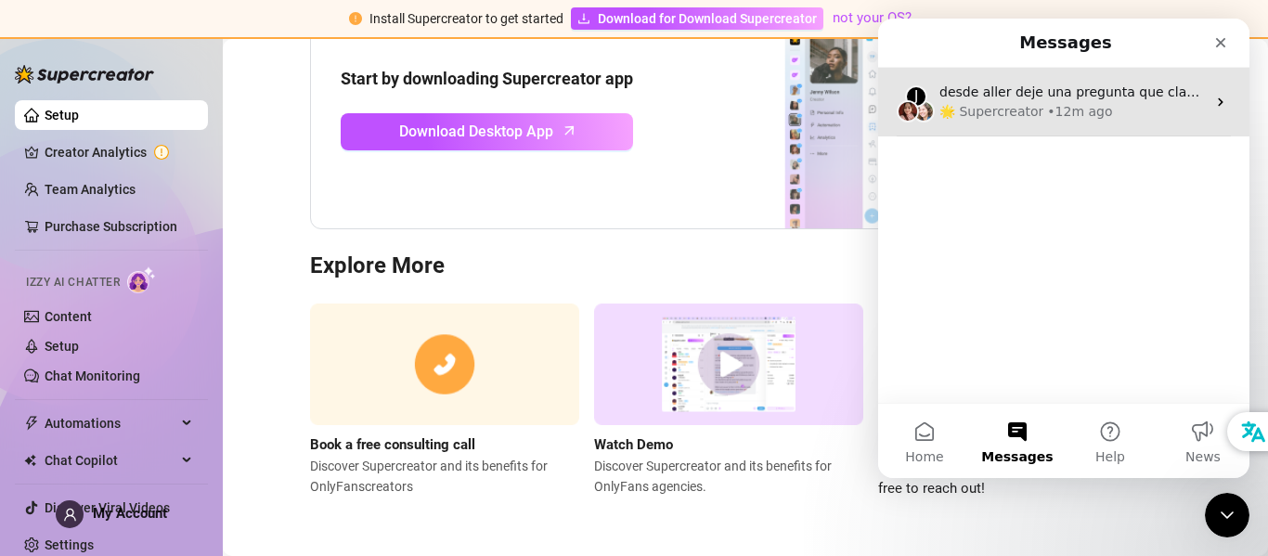
click at [1118, 110] on div "🌟 Supercreator • 12m ago" at bounding box center [1072, 111] width 266 height 19
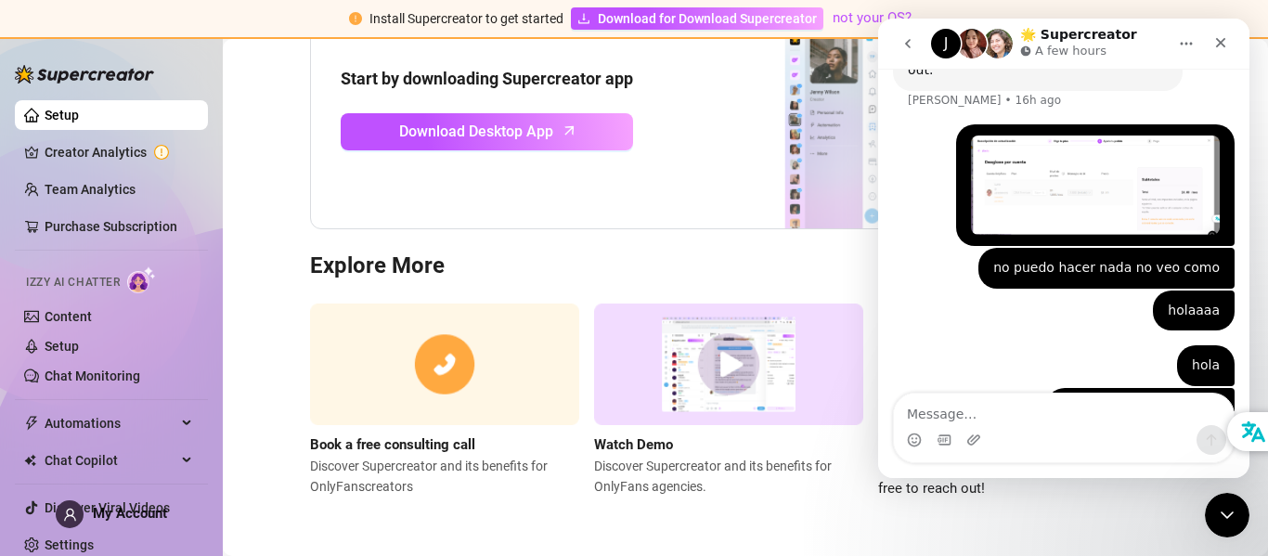
scroll to position [1281, 0]
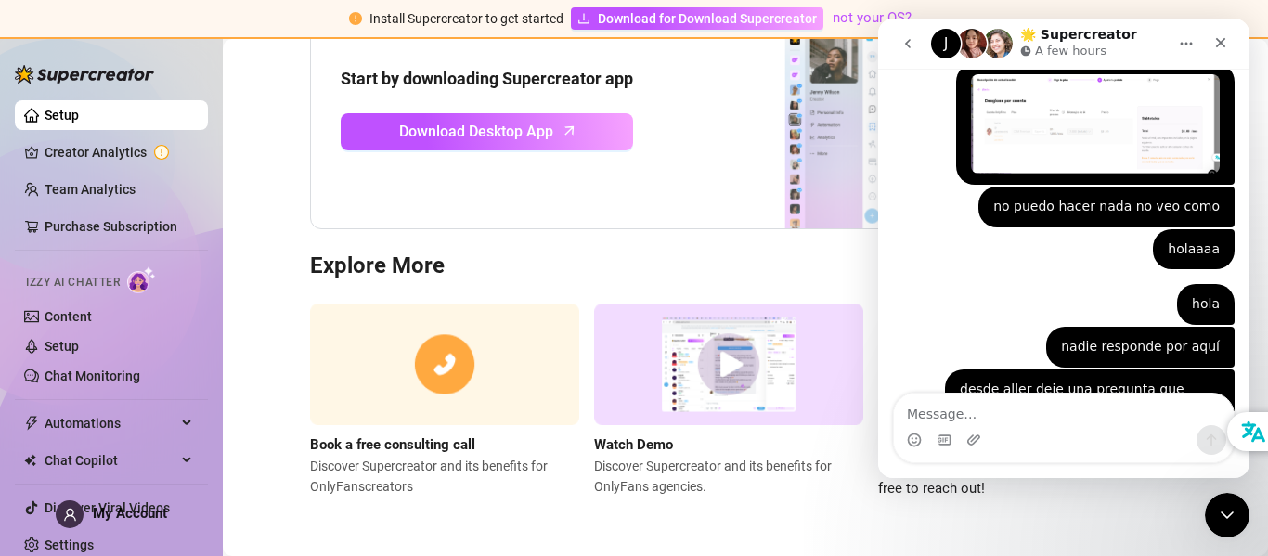
click at [981, 42] on img "Intercom messenger" at bounding box center [972, 44] width 30 height 30
click at [310, 205] on div "Start by downloading Supercreator app Download Desktop App" at bounding box center [745, 108] width 871 height 243
click at [71, 428] on span "Automations" at bounding box center [111, 423] width 132 height 30
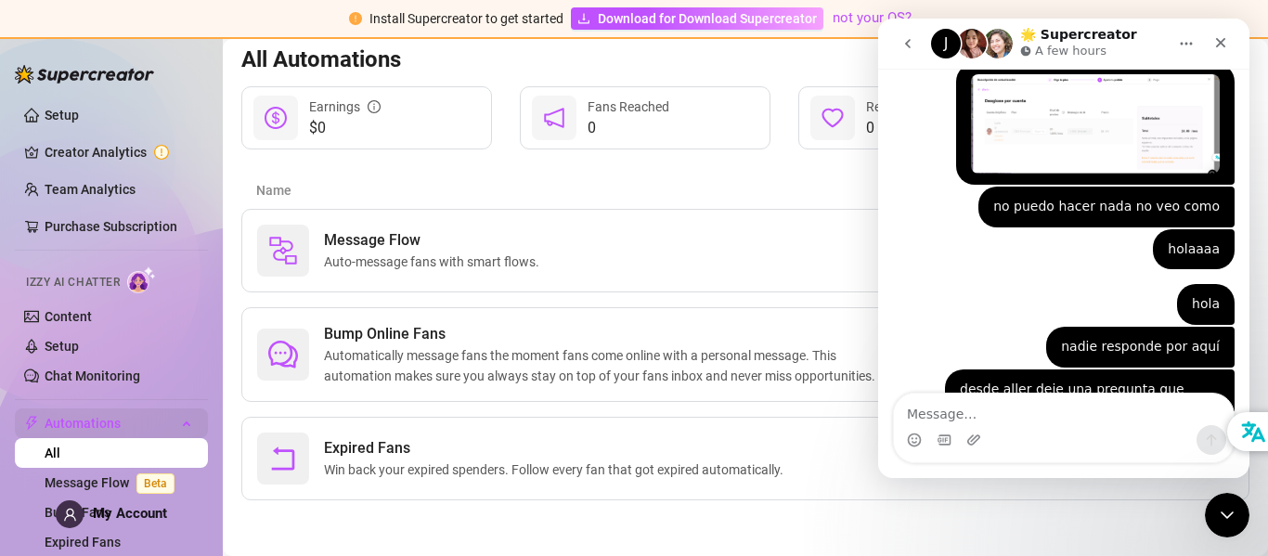
scroll to position [193, 0]
click at [428, 248] on span "Message Flow" at bounding box center [435, 240] width 223 height 22
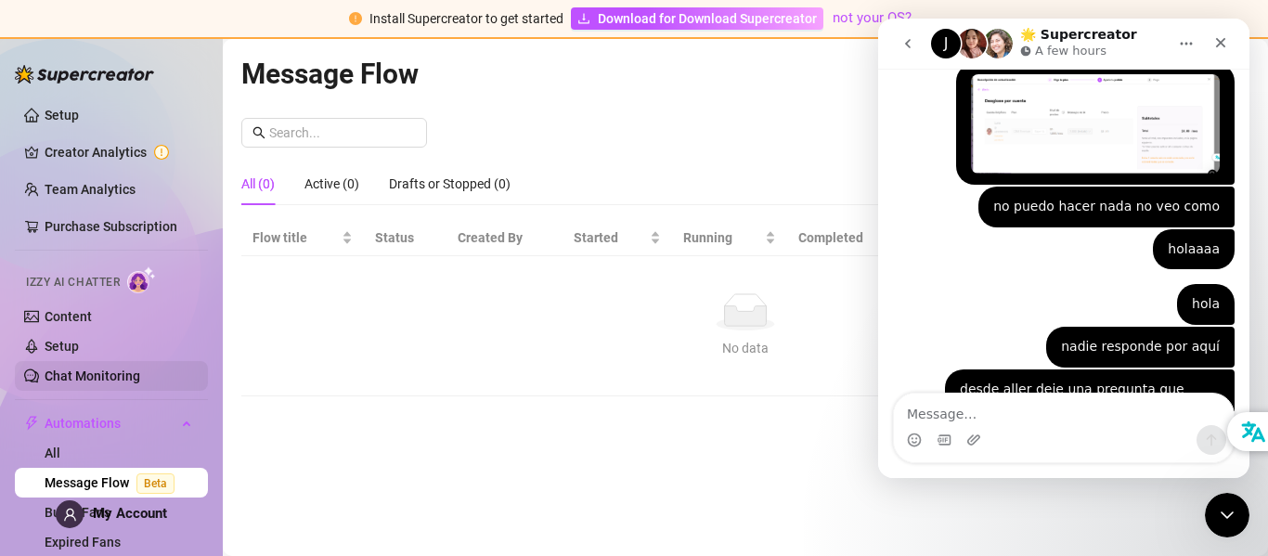
click at [111, 372] on link "Chat Monitoring" at bounding box center [93, 376] width 96 height 15
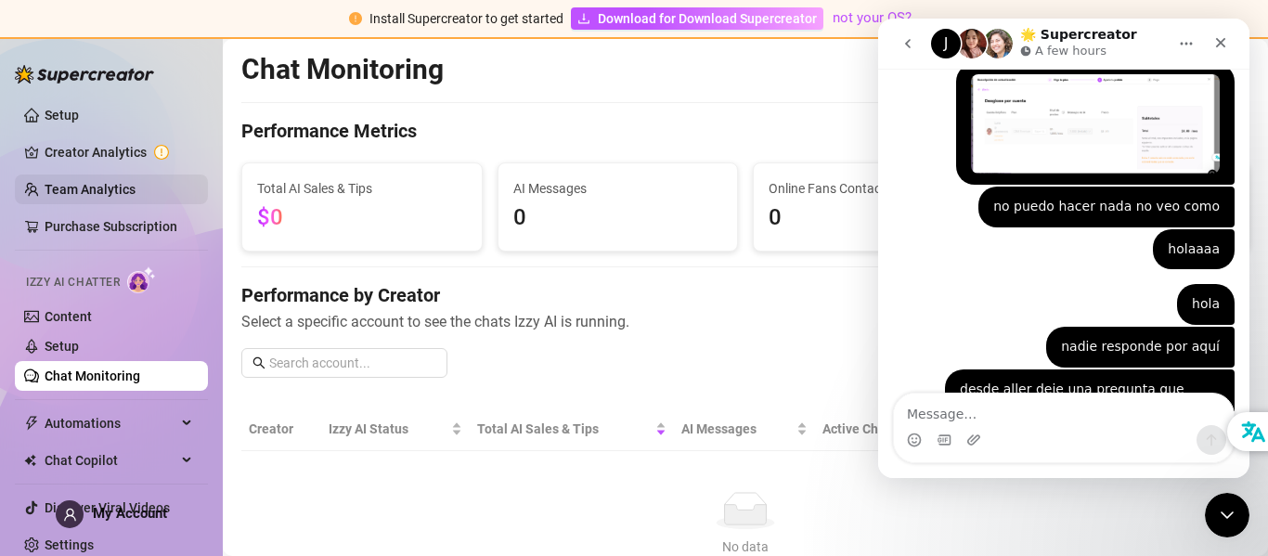
click at [80, 188] on link "Team Analytics" at bounding box center [90, 189] width 91 height 15
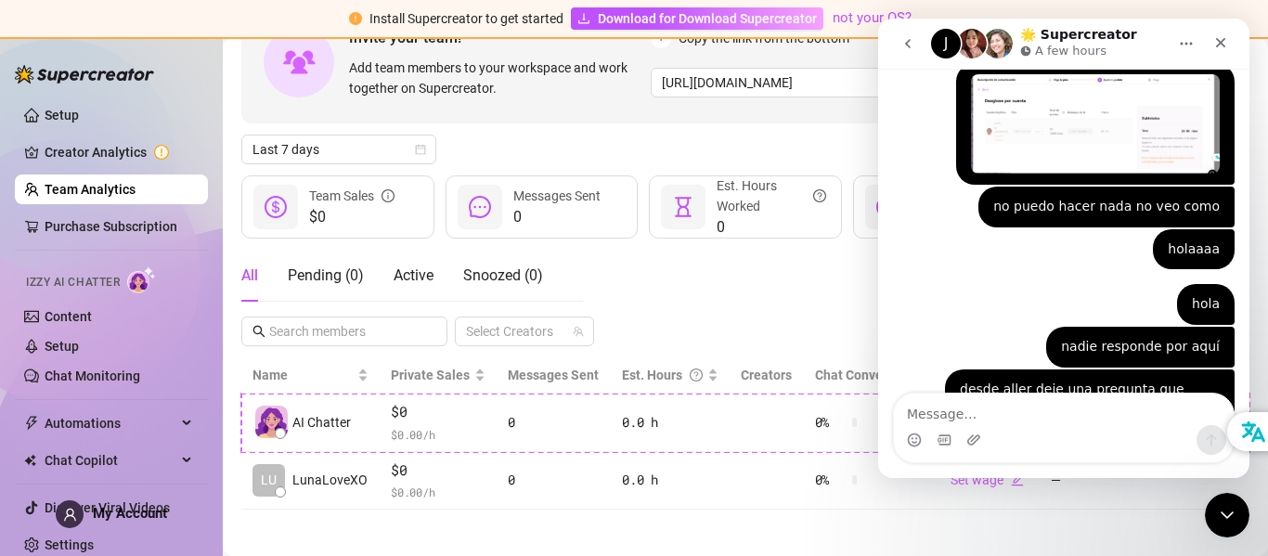
scroll to position [134, 0]
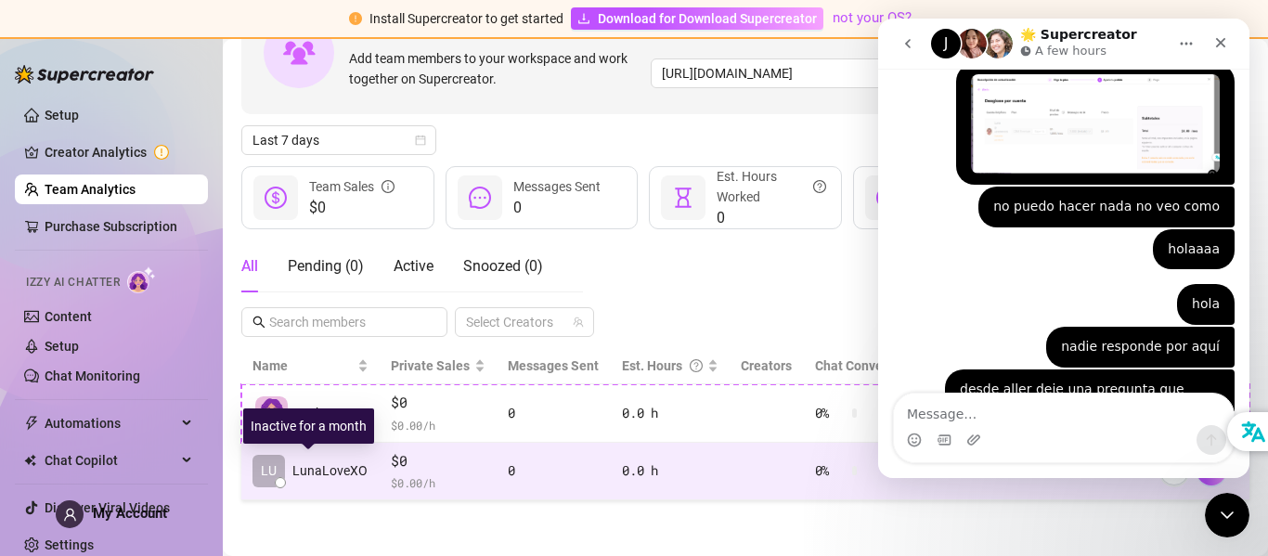
click at [343, 467] on span "LunaLoveXO" at bounding box center [329, 470] width 75 height 20
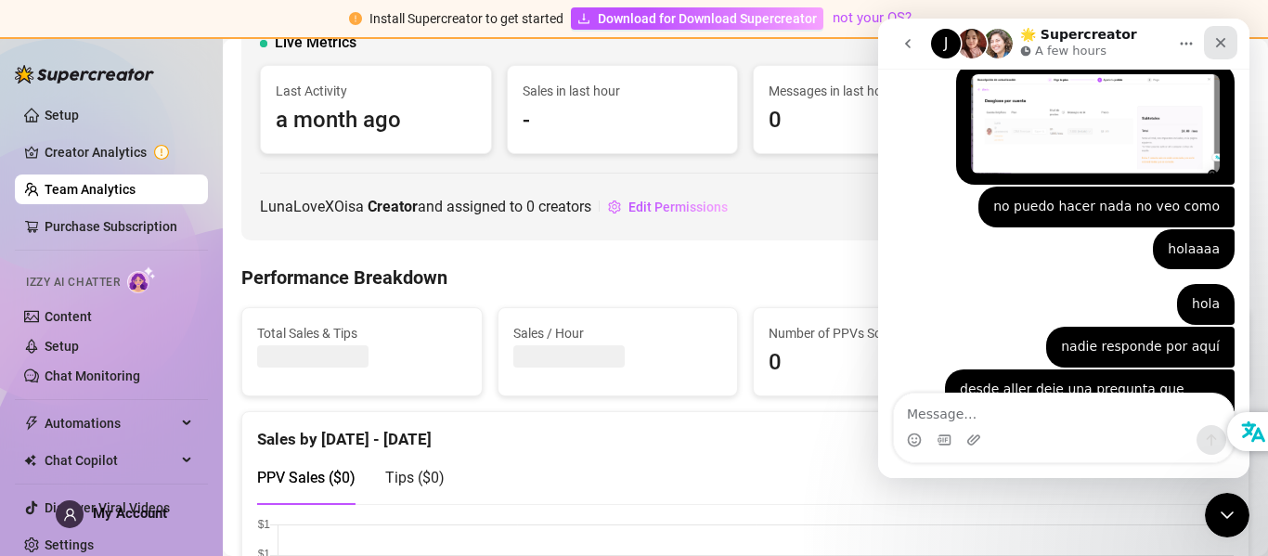
click at [1217, 40] on icon "Close" at bounding box center [1220, 42] width 15 height 15
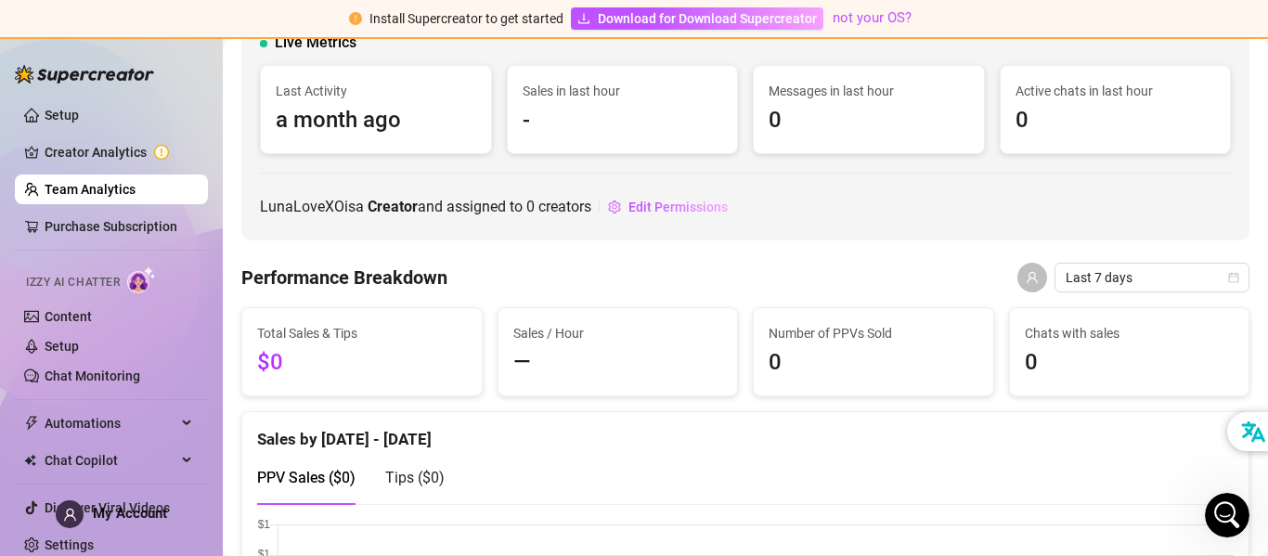
scroll to position [1281, 0]
click at [123, 284] on div "Izzy AI Chatter" at bounding box center [109, 279] width 167 height 27
click at [123, 153] on link "Creator Analytics" at bounding box center [119, 152] width 149 height 30
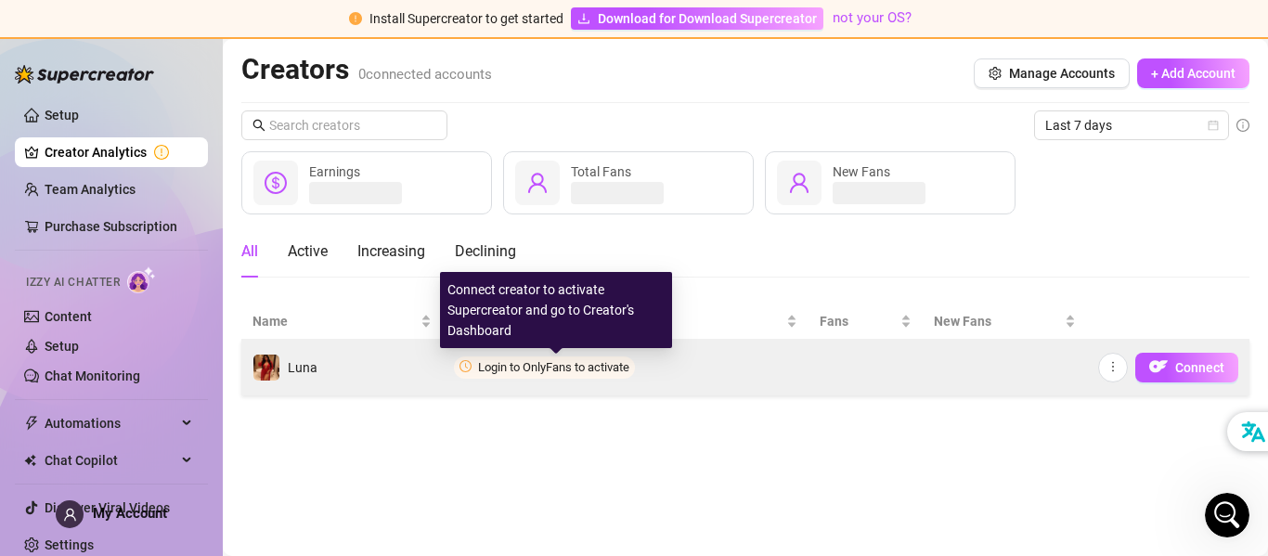
click at [514, 370] on span "Login to OnlyFans to activate" at bounding box center [553, 367] width 151 height 14
click at [513, 370] on span "Login to OnlyFans to activate" at bounding box center [553, 367] width 151 height 14
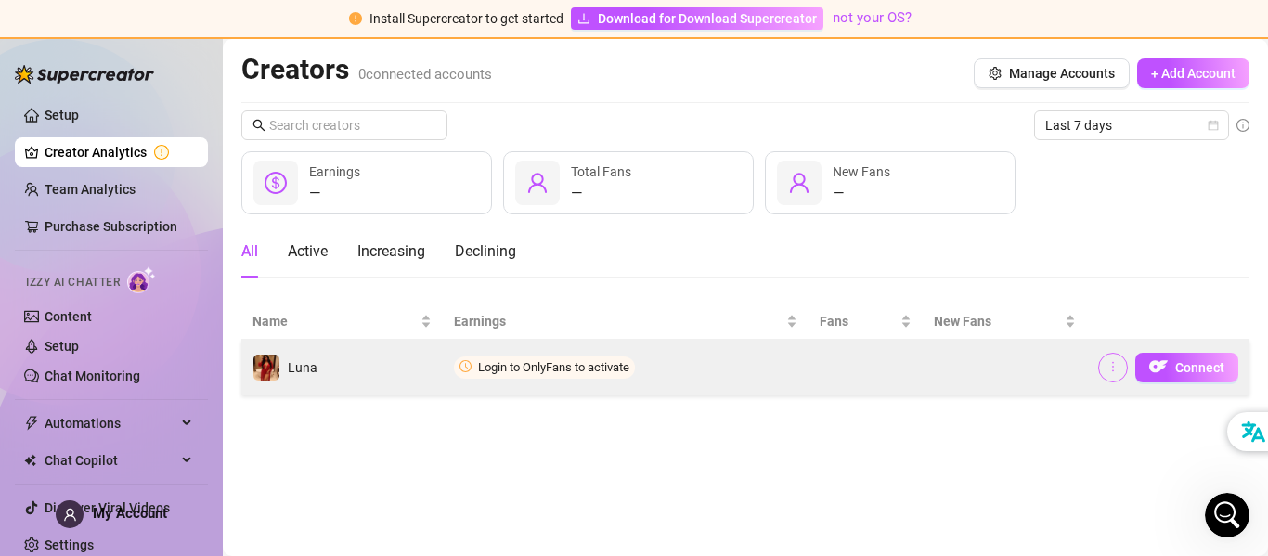
click at [1103, 369] on button "button" at bounding box center [1113, 368] width 30 height 30
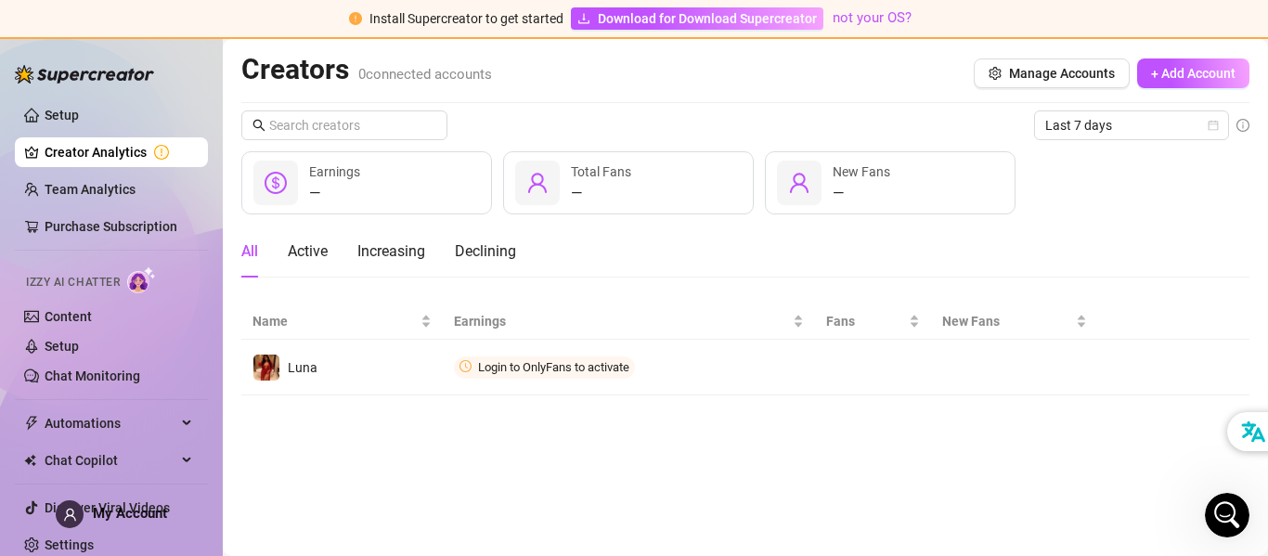
click at [981, 420] on main "Creators 0 connected accounts Manage Accounts + Add Account Last 7 days — Earni…" at bounding box center [745, 297] width 1045 height 517
click at [1029, 71] on span "Manage Accounts" at bounding box center [1062, 73] width 106 height 15
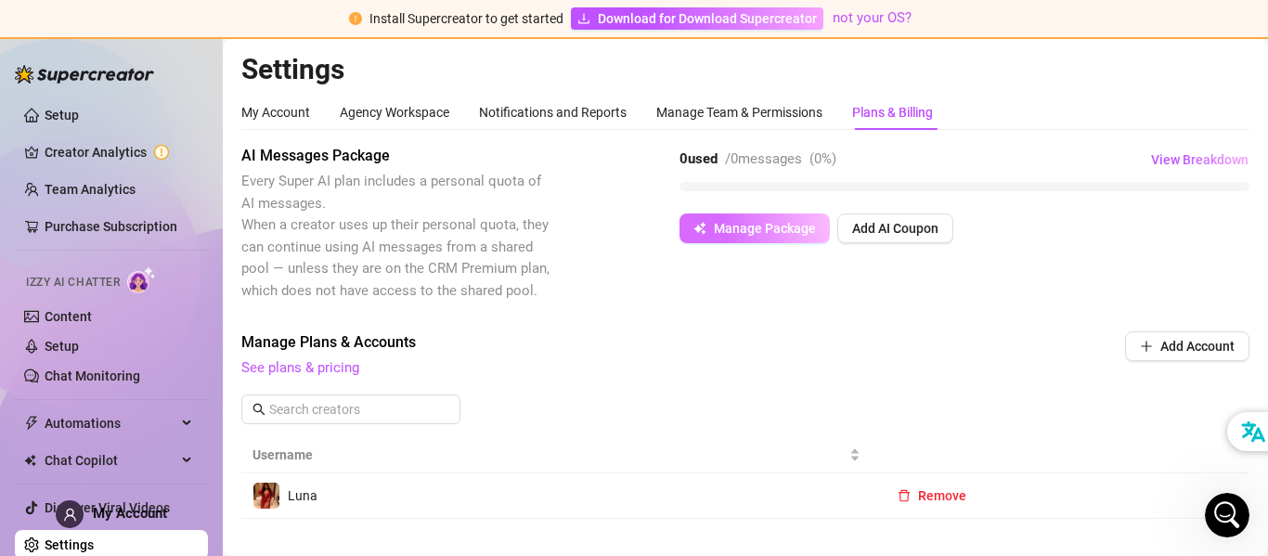
click at [769, 227] on span "Manage Package" at bounding box center [765, 228] width 102 height 15
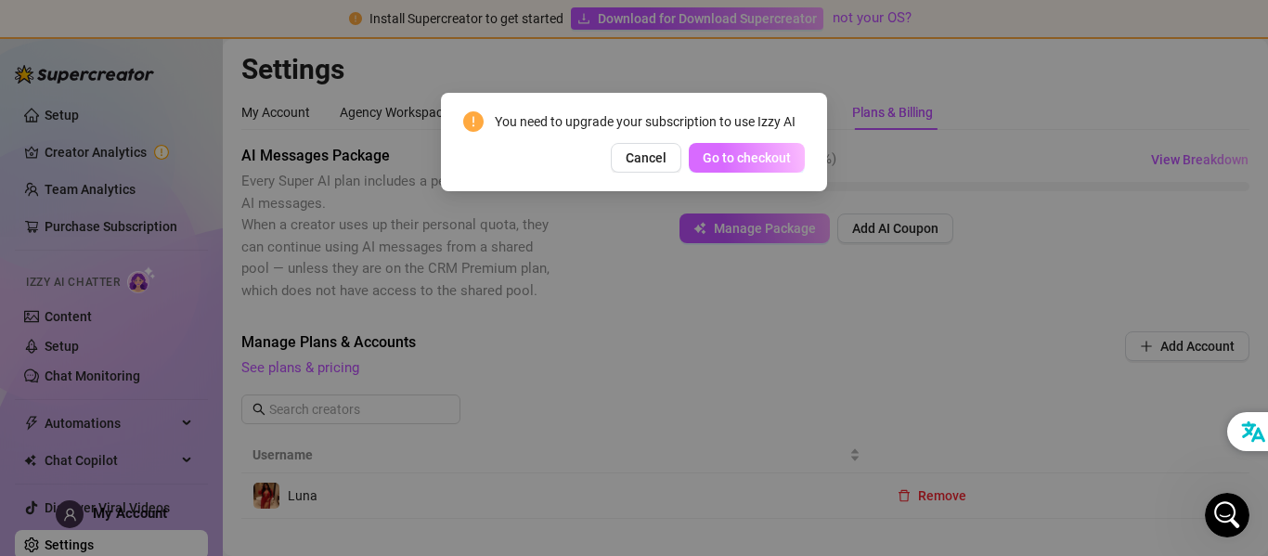
click at [764, 159] on span "Go to checkout" at bounding box center [747, 157] width 88 height 15
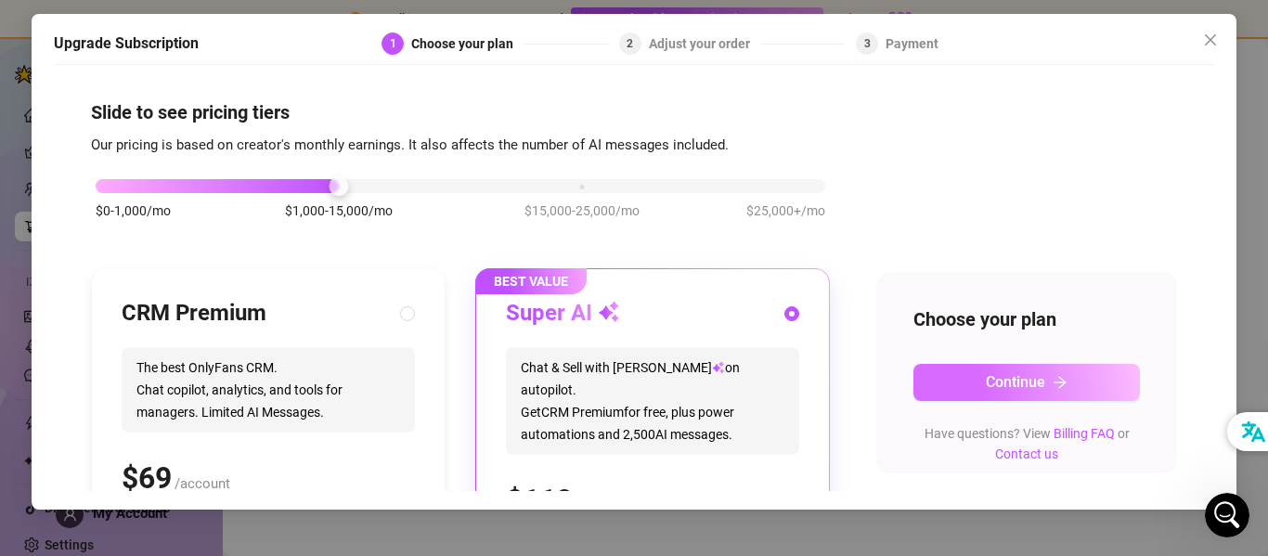
click at [993, 380] on span "Continue" at bounding box center [1015, 382] width 59 height 18
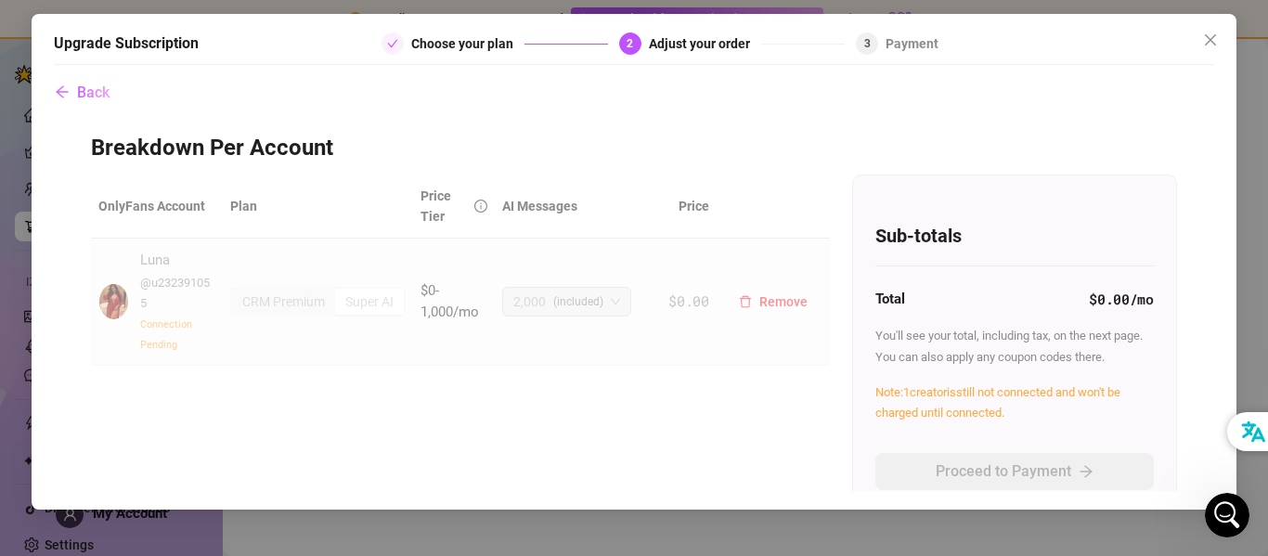
click at [162, 319] on span "Connection Pending" at bounding box center [166, 334] width 52 height 32
click at [370, 299] on div "Super AI" at bounding box center [369, 302] width 69 height 26
click at [537, 294] on span "2,000" at bounding box center [529, 302] width 32 height 28
click at [688, 302] on span "$0.00" at bounding box center [688, 300] width 41 height 19
click at [953, 305] on div "Total $0.00 /mo" at bounding box center [1014, 300] width 278 height 22
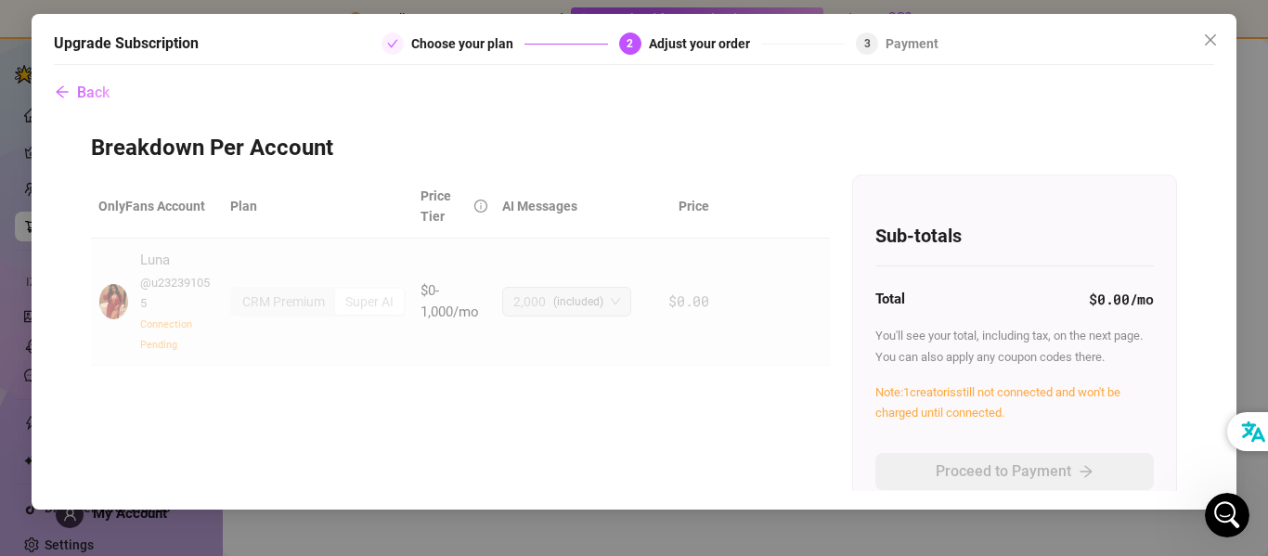
click at [819, 387] on div "OnlyFans Account Plan Price Tier AI Messages Price [PERSON_NAME] @ u232391055 C…" at bounding box center [634, 362] width 1086 height 374
click at [906, 47] on div "Payment" at bounding box center [912, 43] width 53 height 22
click at [1214, 36] on icon "close" at bounding box center [1210, 39] width 15 height 15
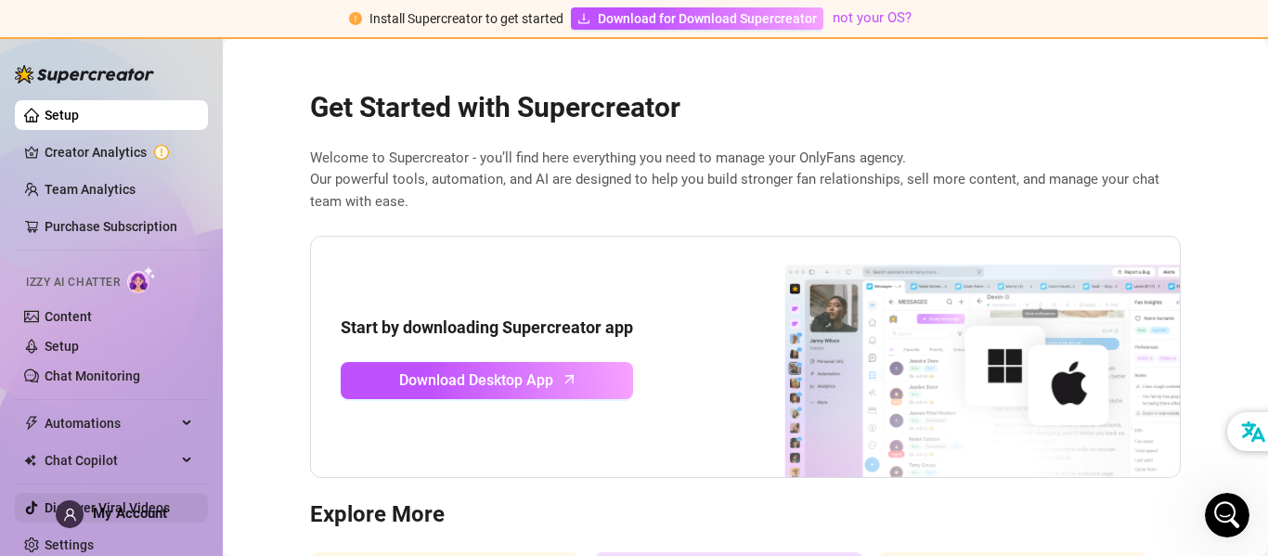
click at [45, 508] on link "Discover Viral Videos" at bounding box center [107, 507] width 125 height 15
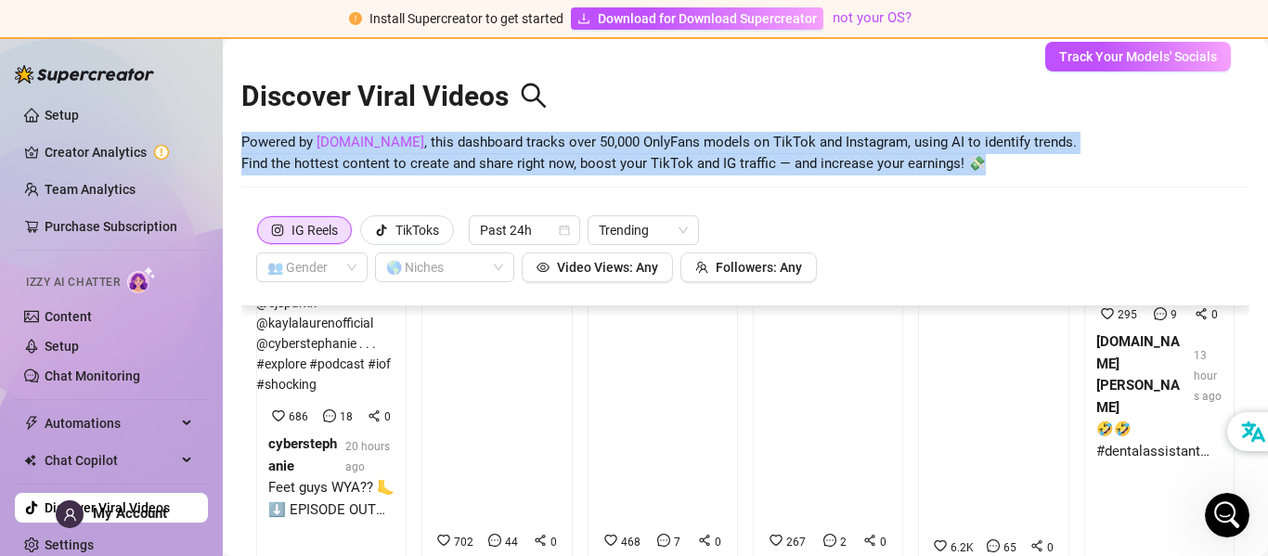
drag, startPoint x: 986, startPoint y: 89, endPoint x: 240, endPoint y: 138, distance: 748.0
click at [240, 138] on main "Discover Viral Videos Powered by [DOMAIN_NAME] , this dashboard tracks over 50,…" at bounding box center [745, 337] width 1045 height 597
click at [227, 108] on div at bounding box center [227, 108] width 0 height 0
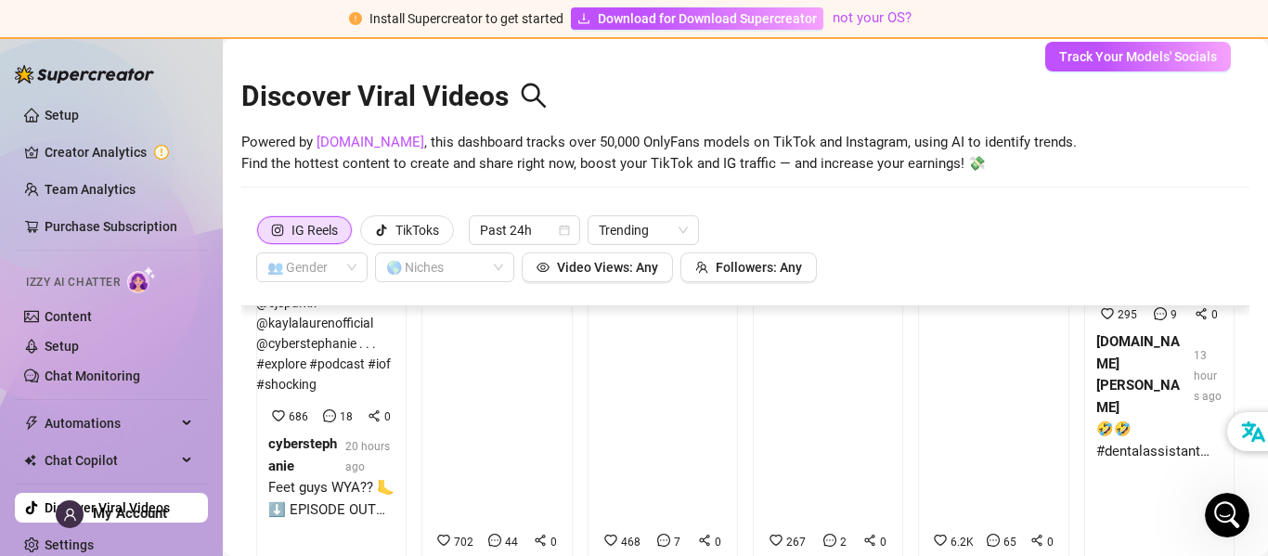
click at [712, 71] on div "Discover Viral Videos" at bounding box center [745, 92] width 1008 height 80
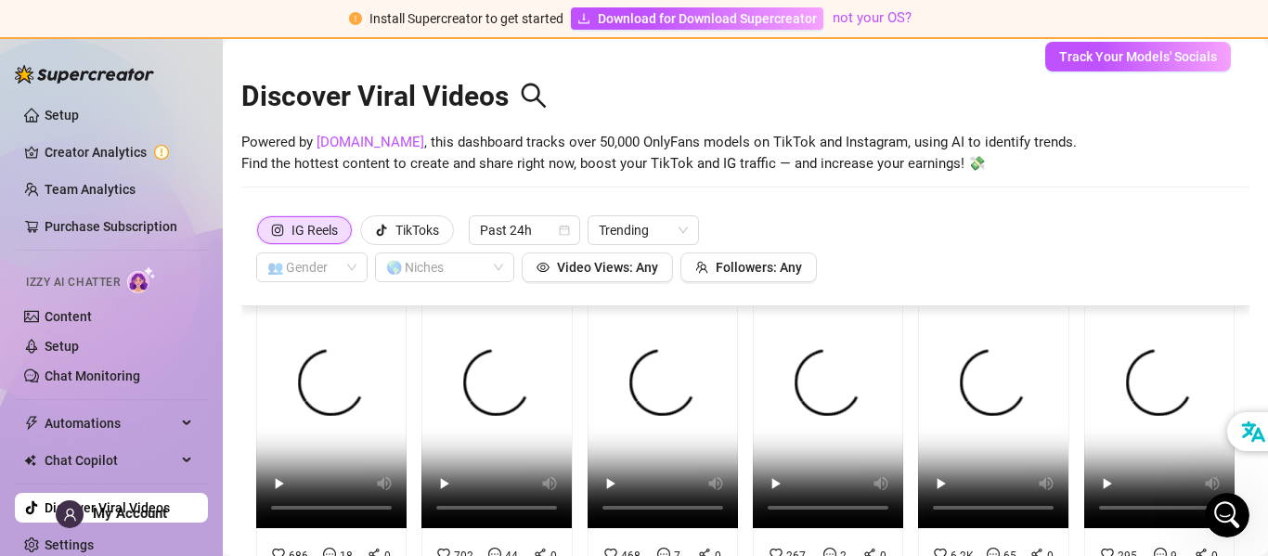
scroll to position [58, 0]
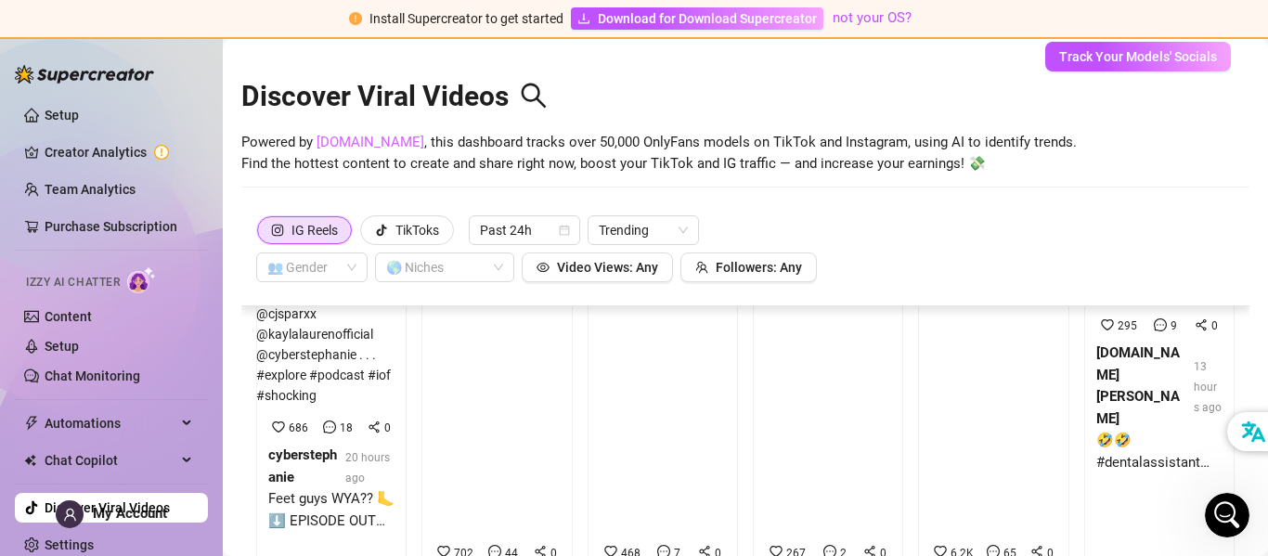
click at [358, 142] on link "[DOMAIN_NAME]" at bounding box center [371, 142] width 108 height 17
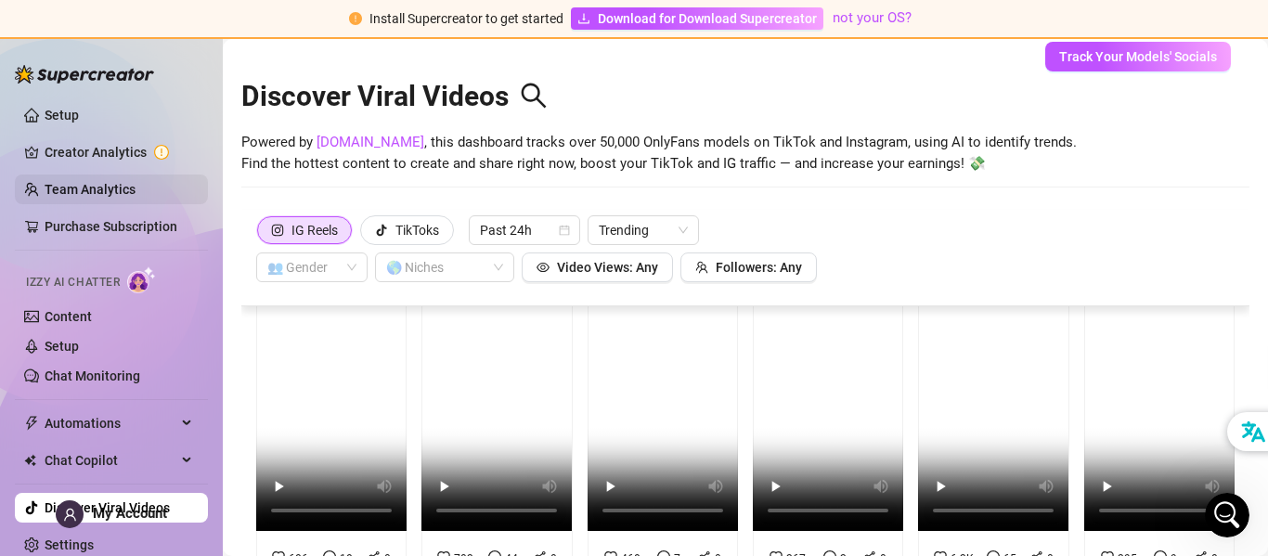
click at [98, 185] on link "Team Analytics" at bounding box center [90, 189] width 91 height 15
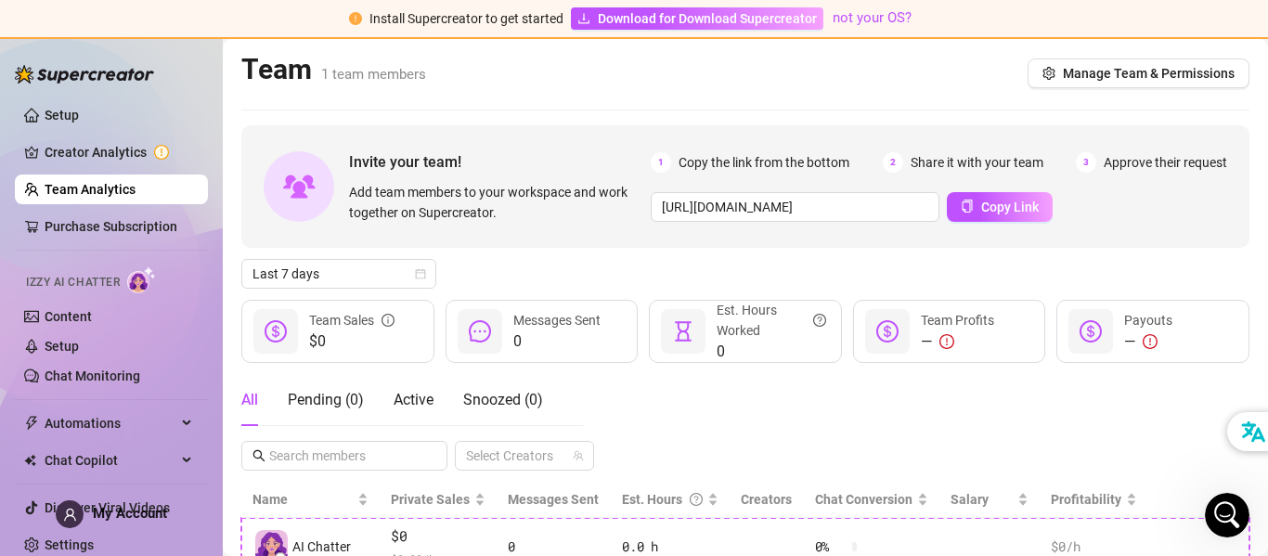
scroll to position [134, 0]
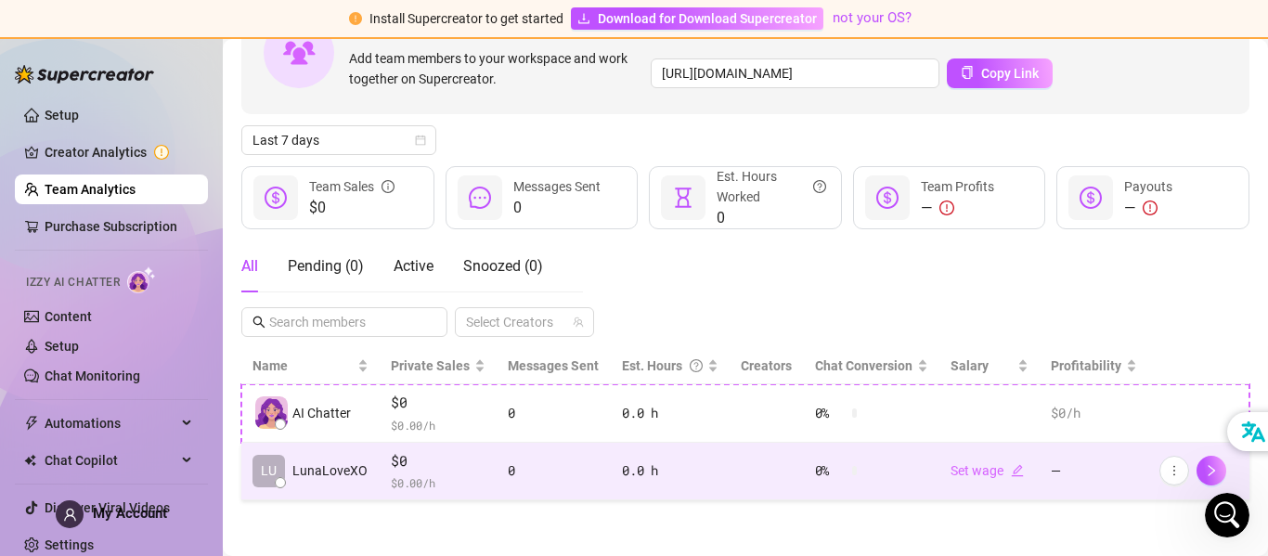
click at [344, 473] on span "LunaLoveXO" at bounding box center [329, 470] width 75 height 20
